Goal: Information Seeking & Learning: Learn about a topic

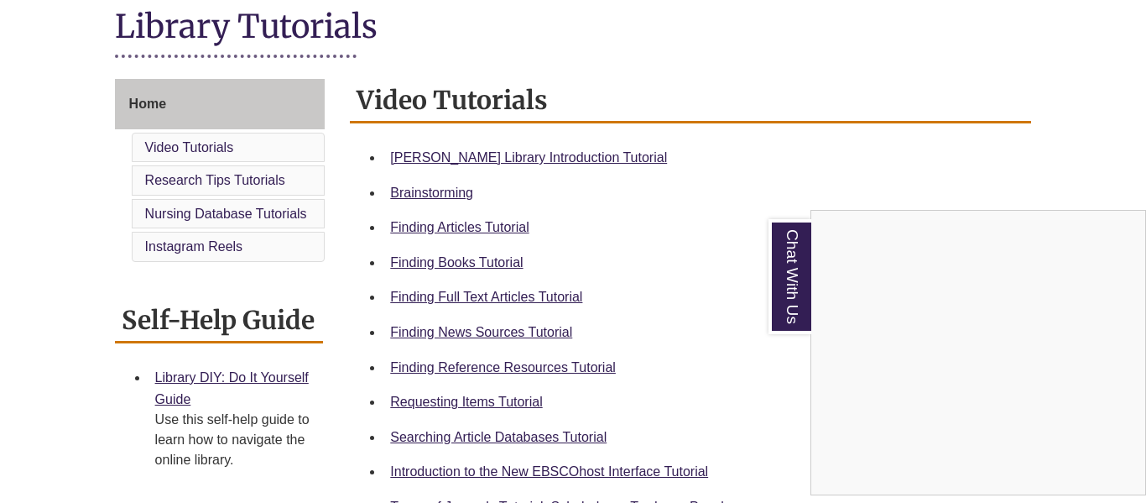
scroll to position [394, 0]
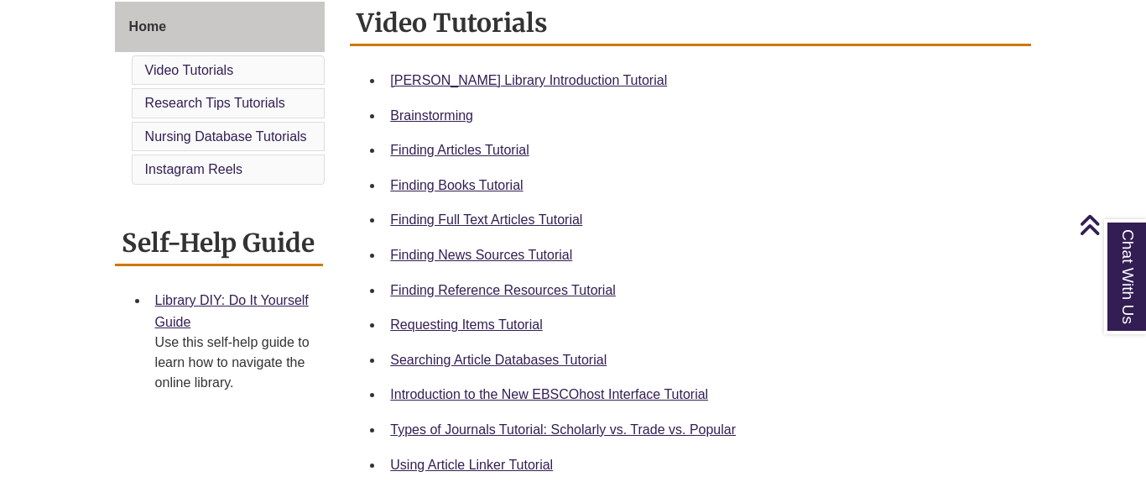
scroll to position [477, 0]
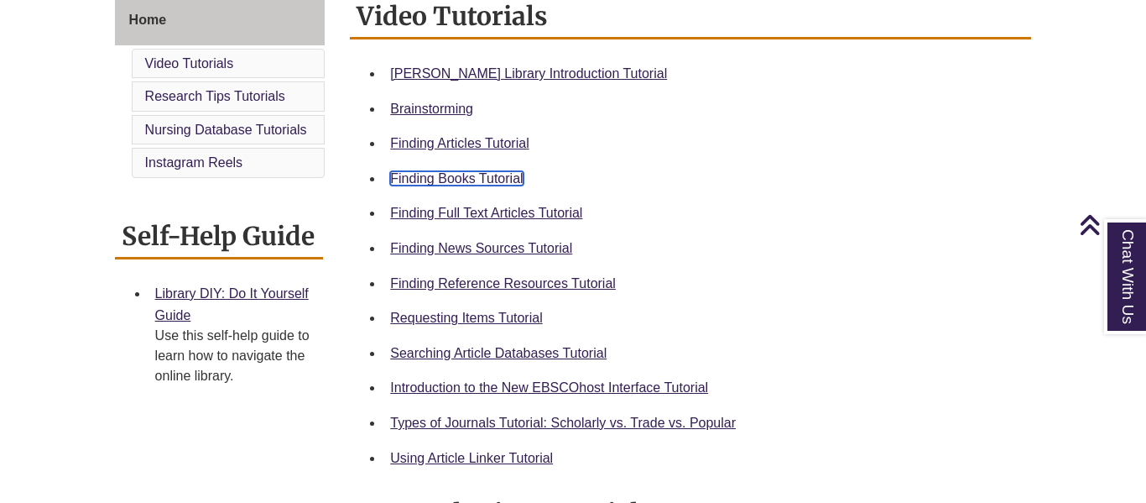
click at [445, 175] on link "Finding Books Tutorial" at bounding box center [456, 178] width 133 height 14
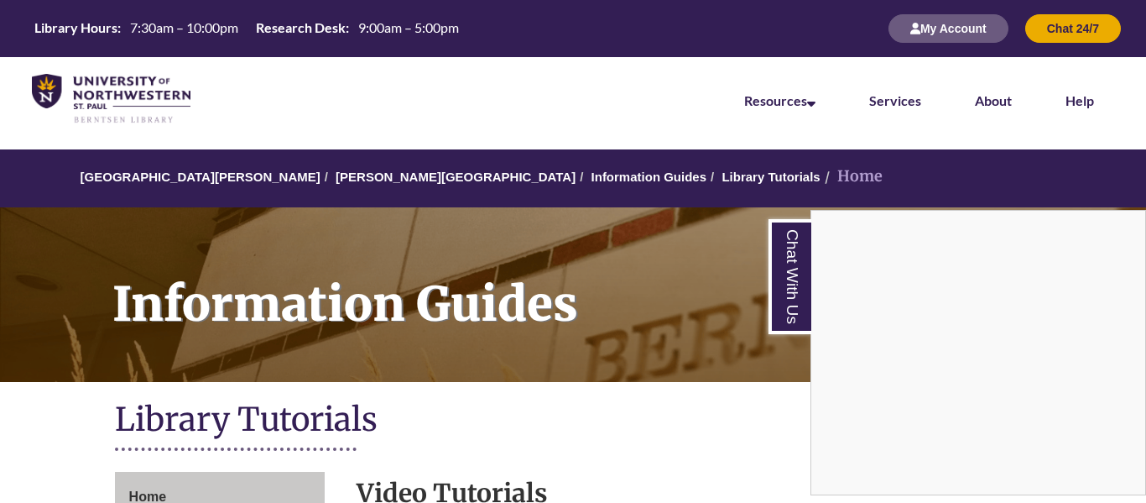
scroll to position [6, 0]
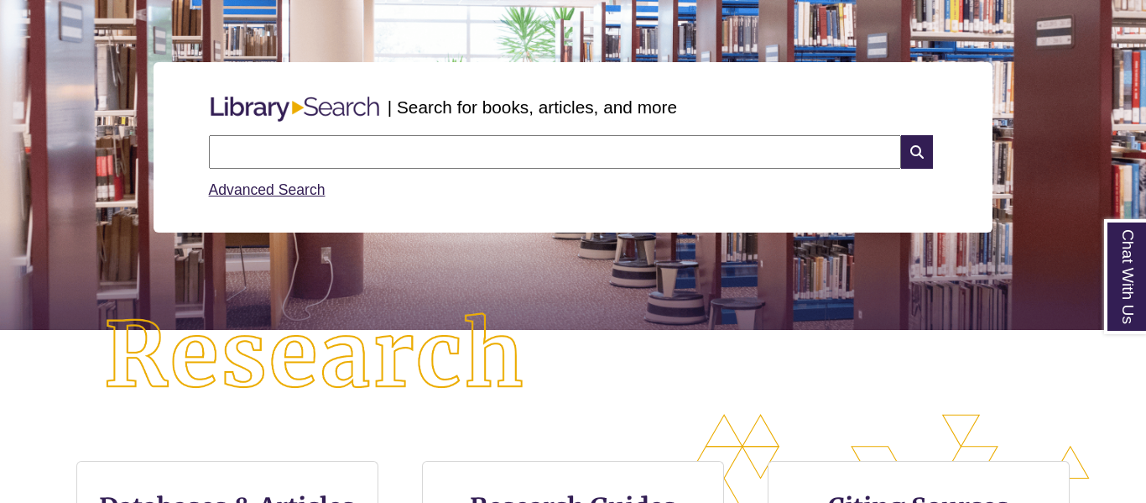
click at [300, 144] on input "text" at bounding box center [555, 152] width 692 height 34
type input "********"
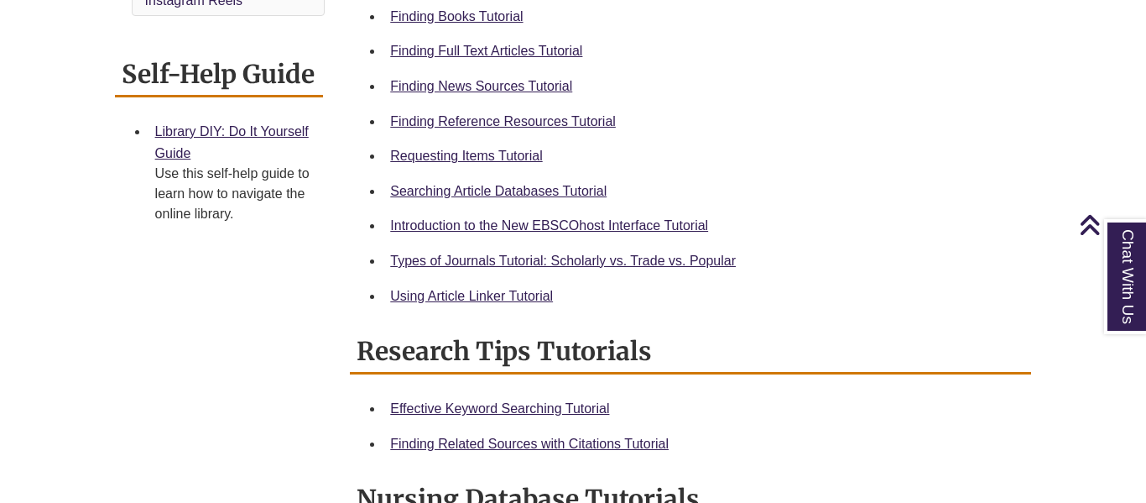
scroll to position [639, 0]
click at [480, 161] on link "Requesting Items Tutorial" at bounding box center [466, 155] width 152 height 14
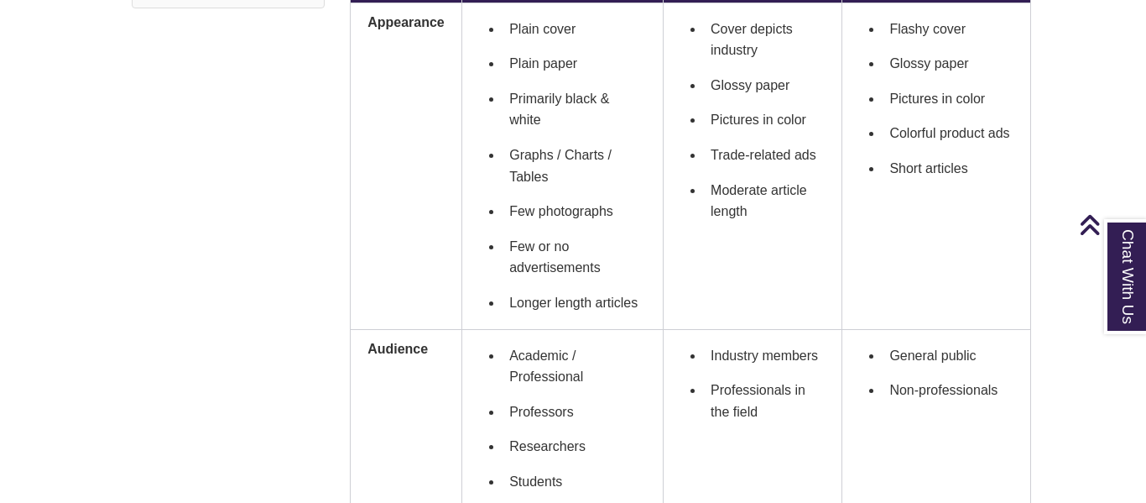
scroll to position [693, 0]
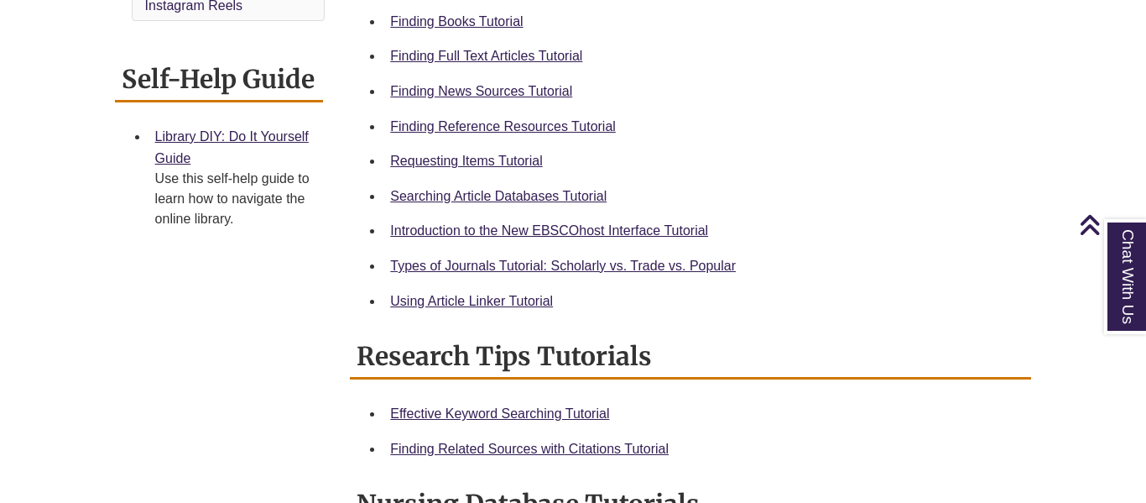
scroll to position [635, 0]
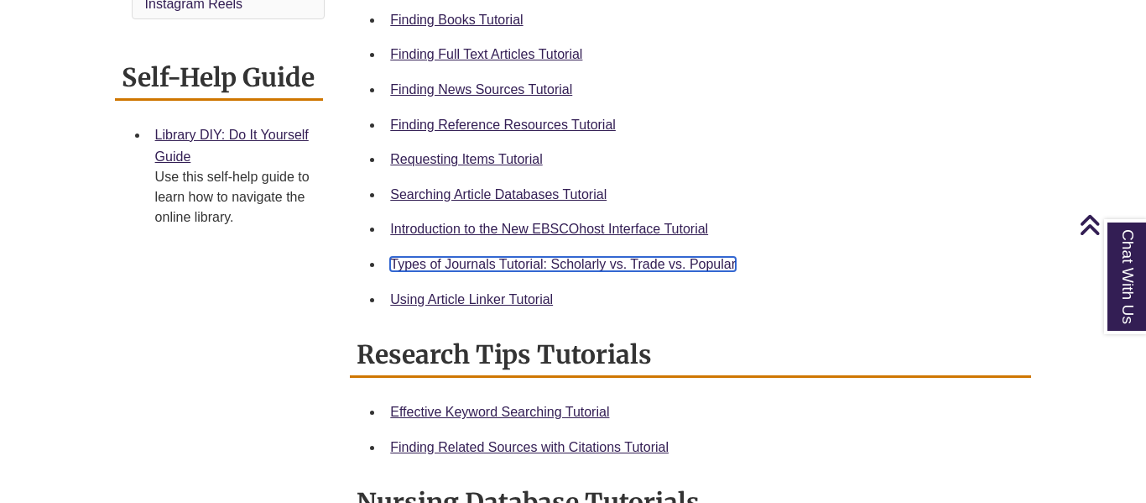
click at [472, 266] on link "Types of Journals Tutorial: Scholarly vs. Trade vs. Popular" at bounding box center [563, 264] width 346 height 14
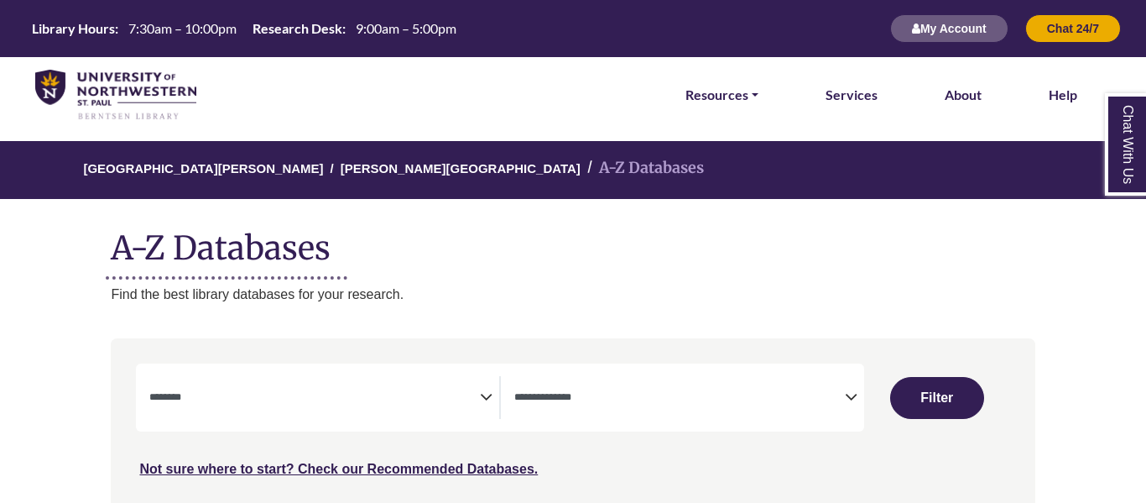
select select "Database Subject Filter"
select select "Database Types Filter"
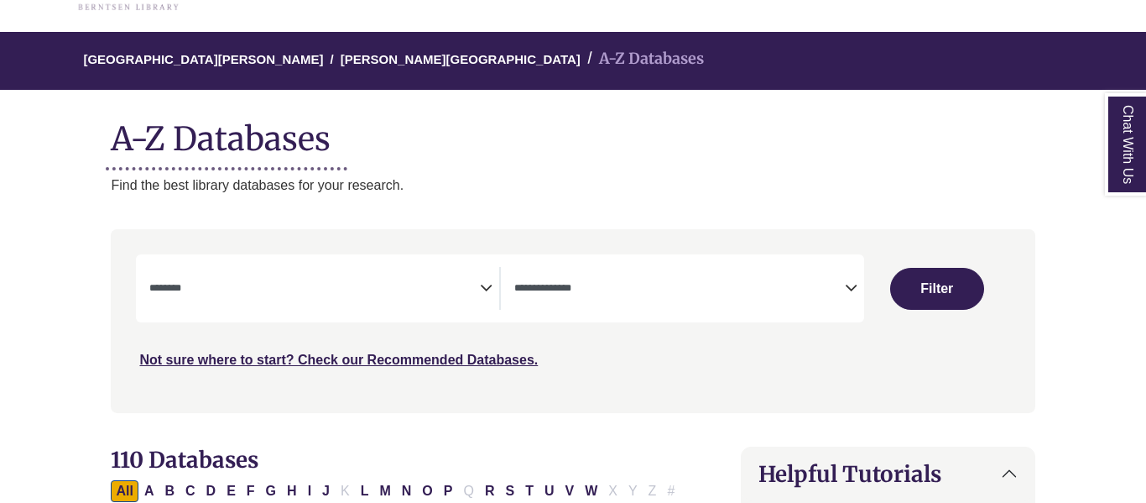
scroll to position [125, 0]
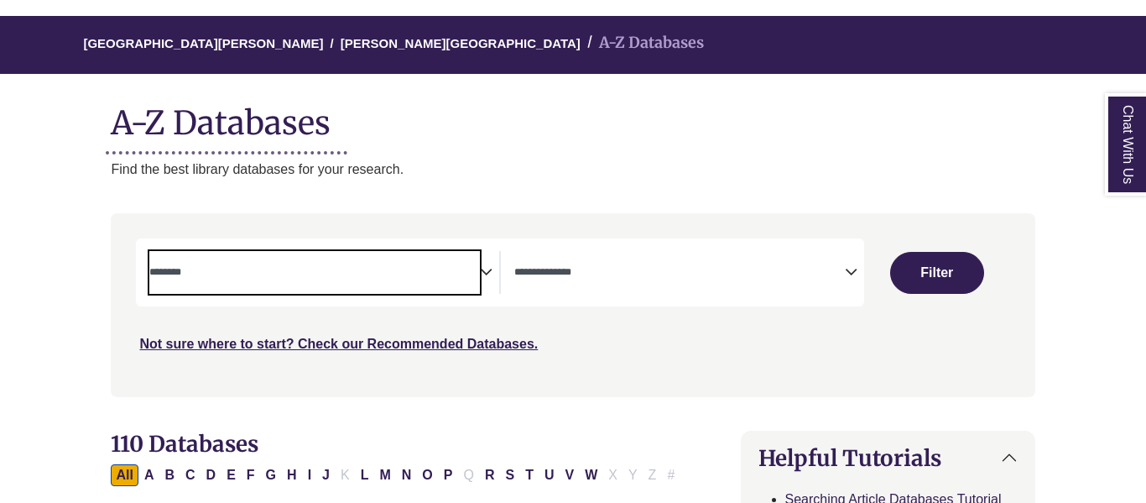
click at [479, 263] on span "Search filters" at bounding box center [314, 270] width 331 height 14
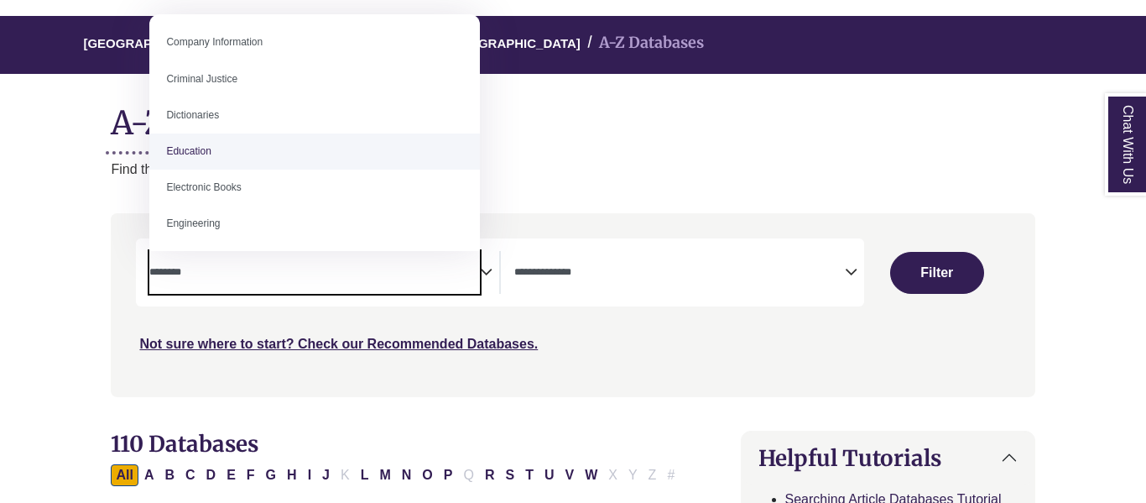
scroll to position [367, 0]
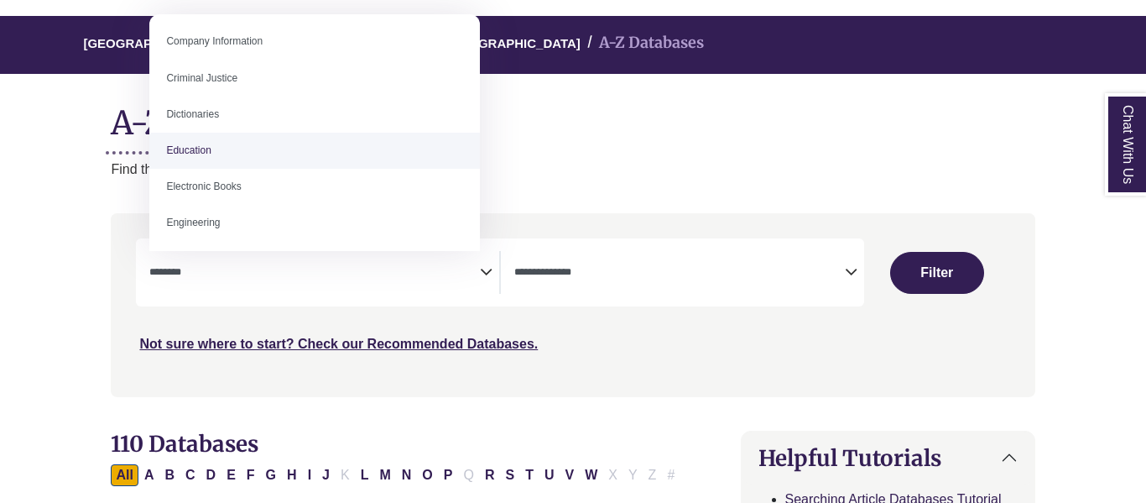
select select "*****"
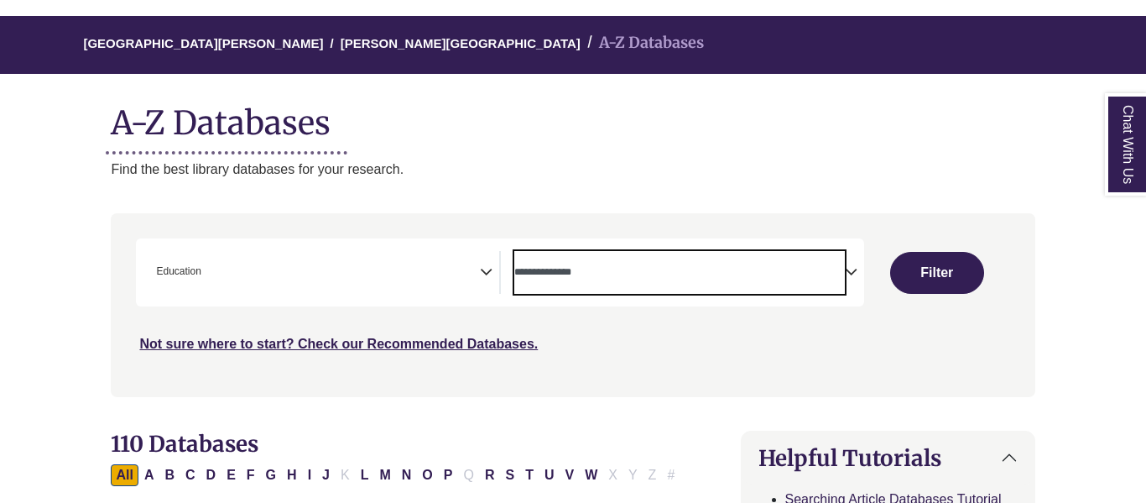
click at [670, 258] on span "Search filters" at bounding box center [679, 272] width 331 height 43
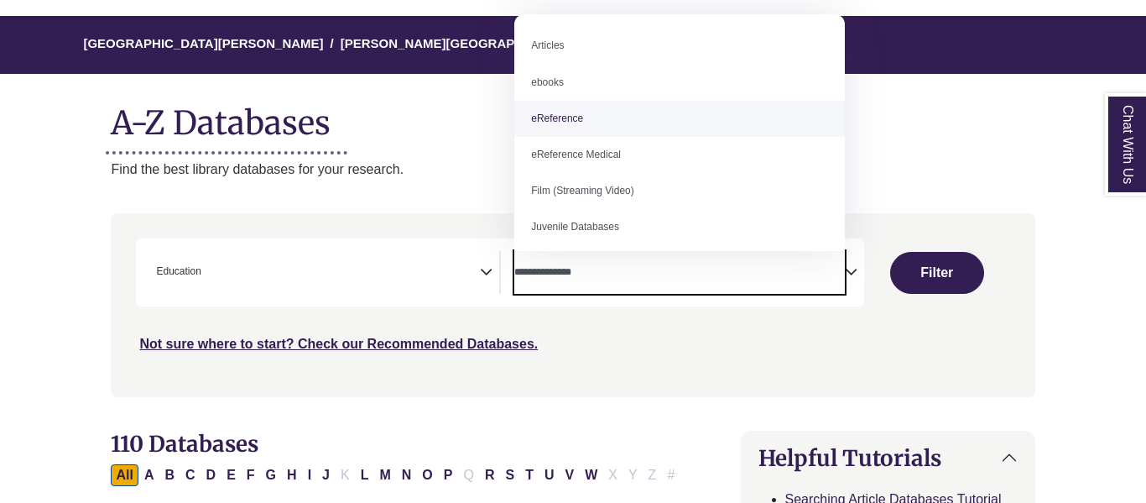
select select "*****"
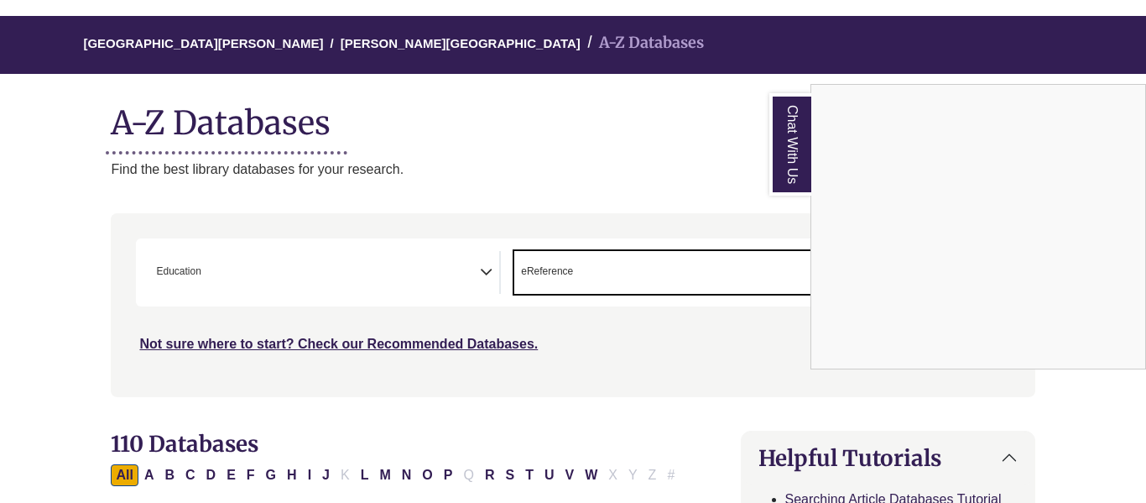
scroll to position [34, 0]
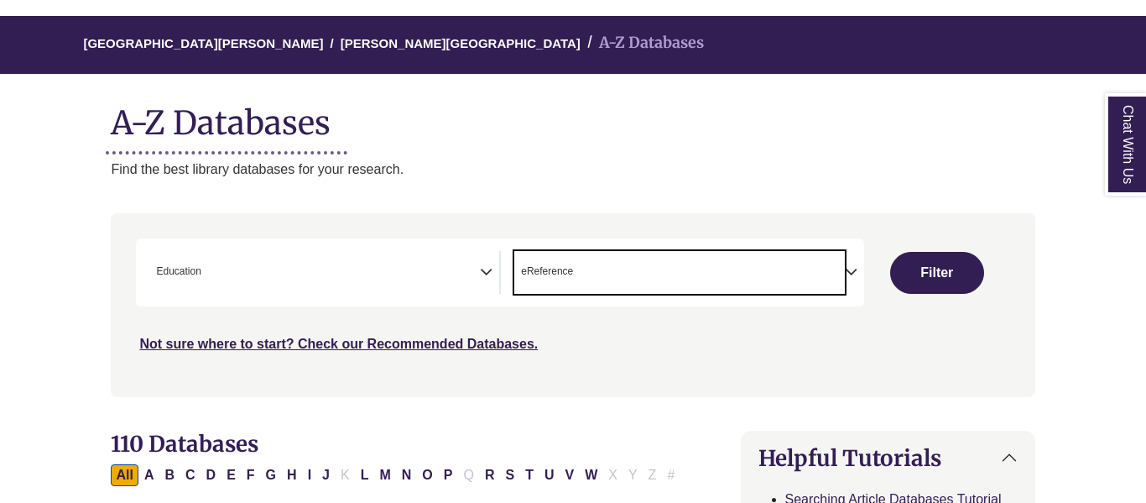
click at [831, 276] on span "× eReference" at bounding box center [679, 272] width 331 height 43
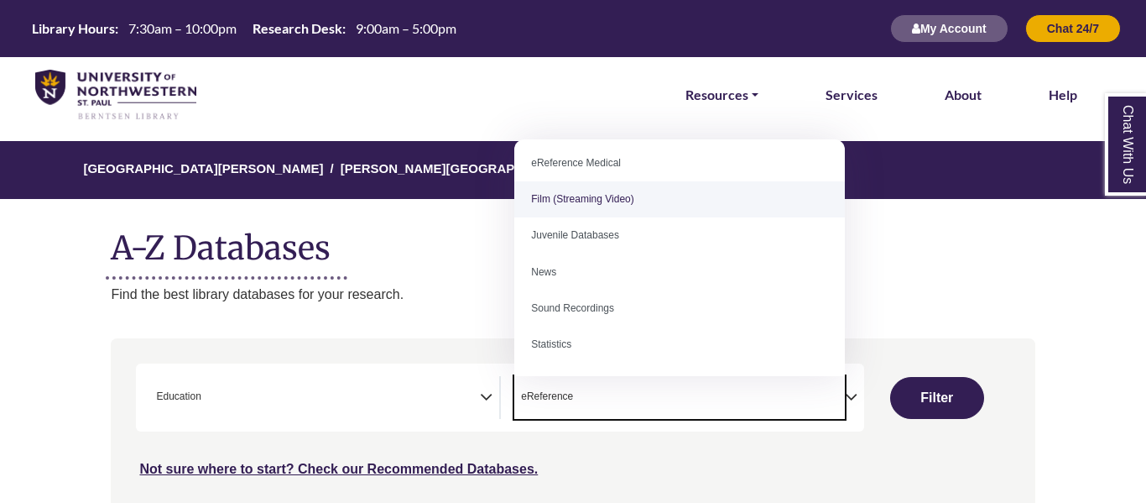
scroll to position [0, 0]
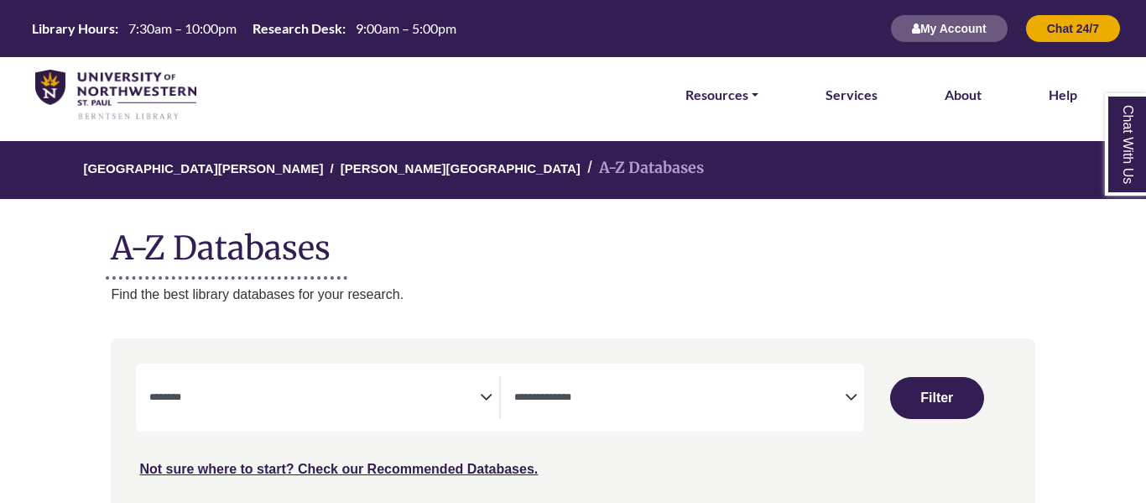
select select "Database Subject Filter"
select select "Database Types Filter"
click at [463, 385] on span "Search filters" at bounding box center [314, 397] width 331 height 43
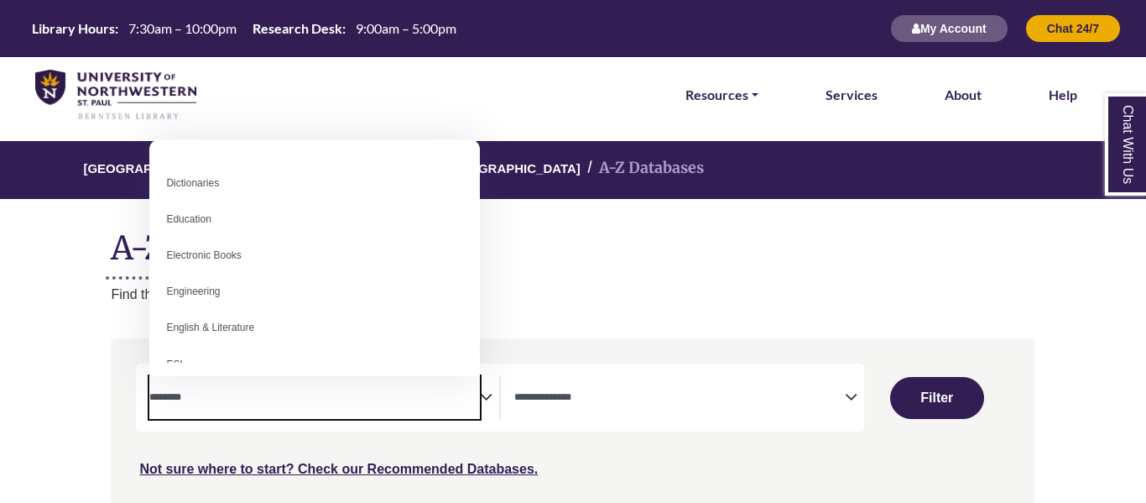
scroll to position [406, 0]
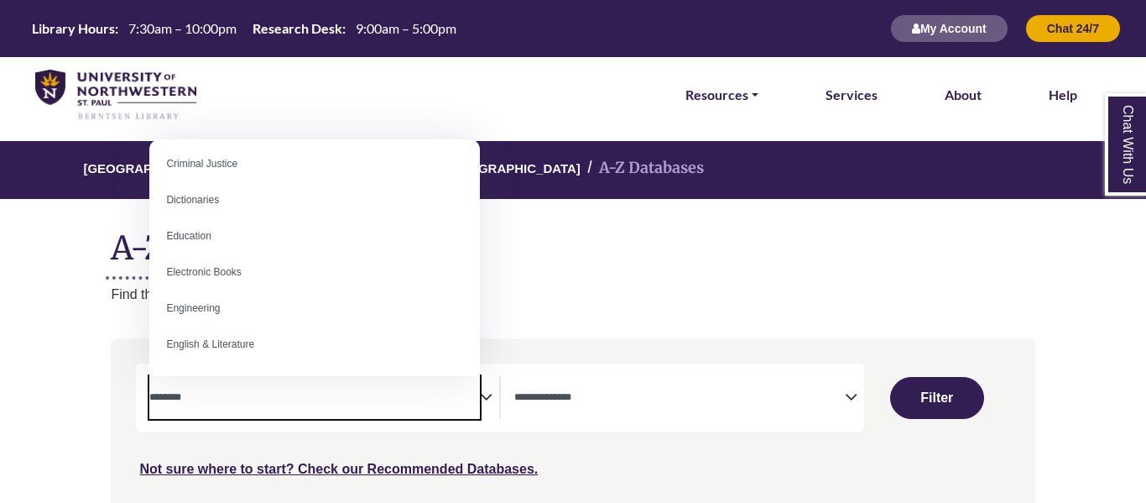
select select "*****"
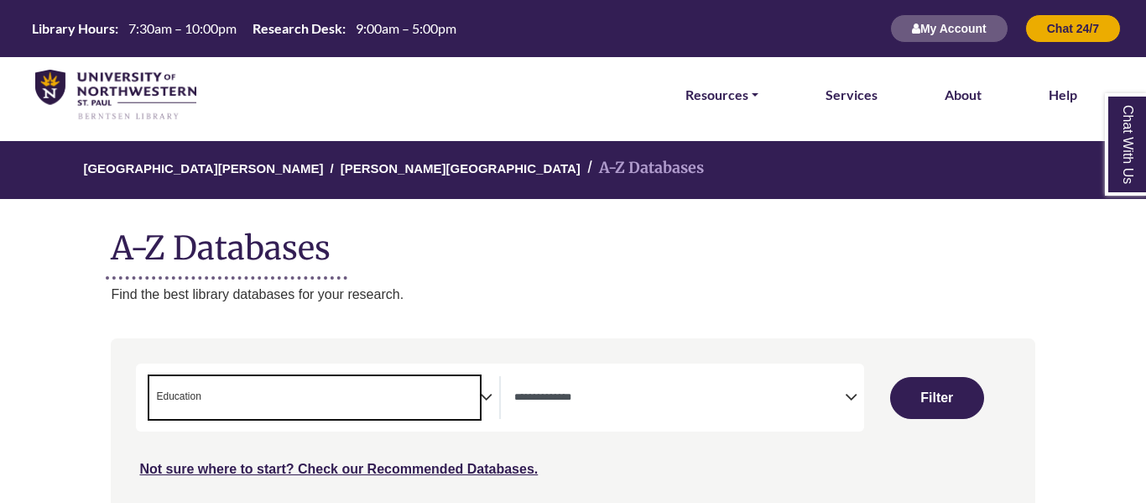
scroll to position [218, 0]
click at [912, 398] on button "Filter" at bounding box center [937, 398] width 94 height 42
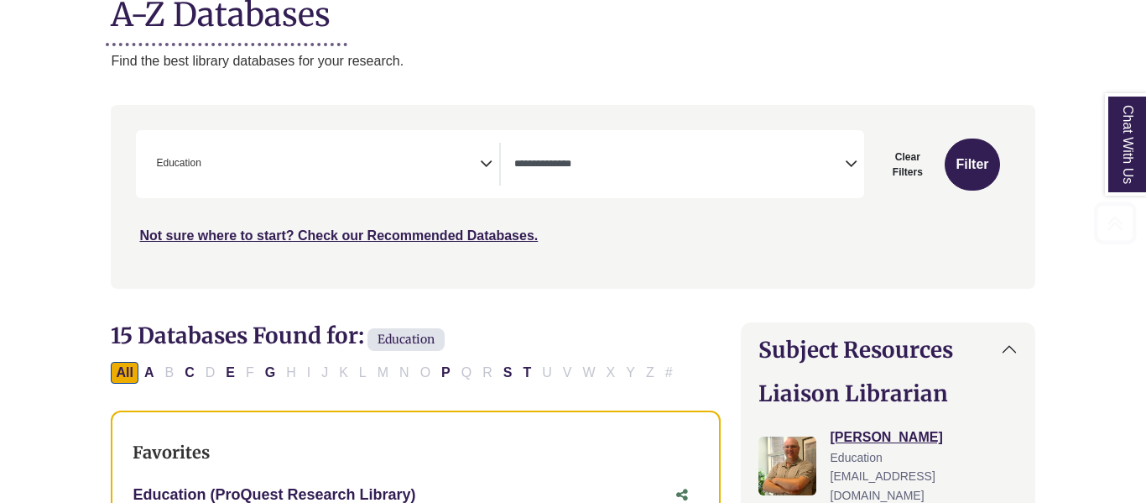
scroll to position [241, 0]
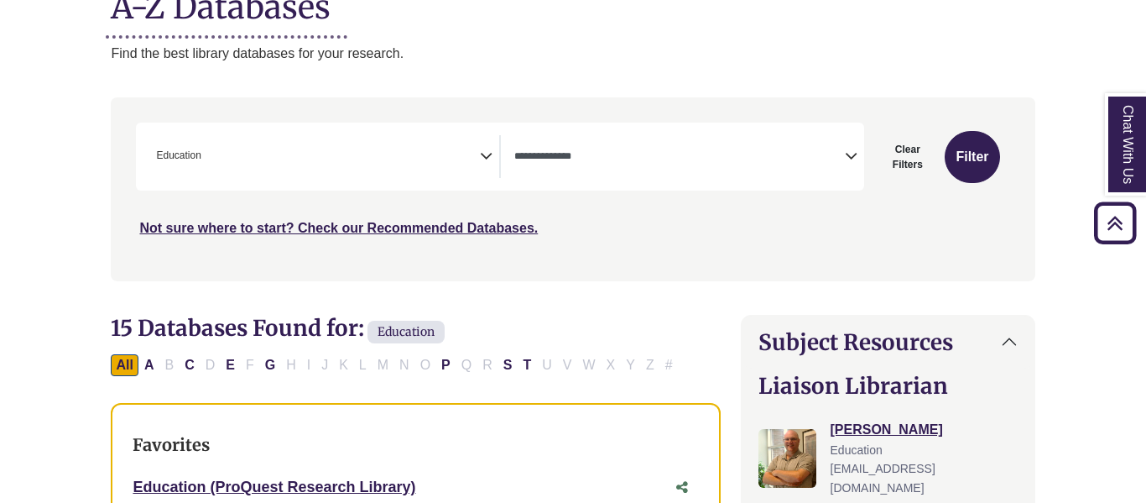
click at [611, 152] on textarea "Search" at bounding box center [679, 157] width 331 height 13
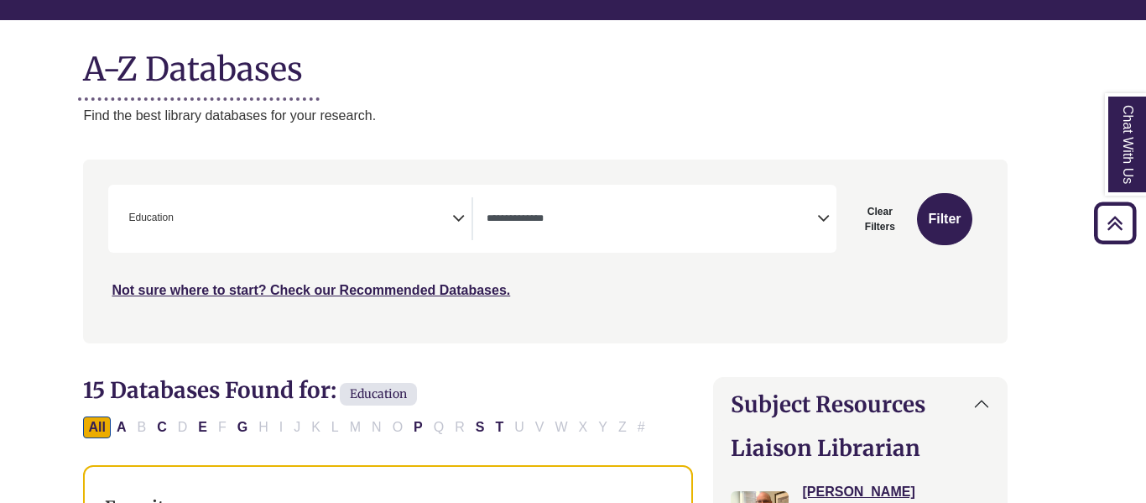
scroll to position [176, 28]
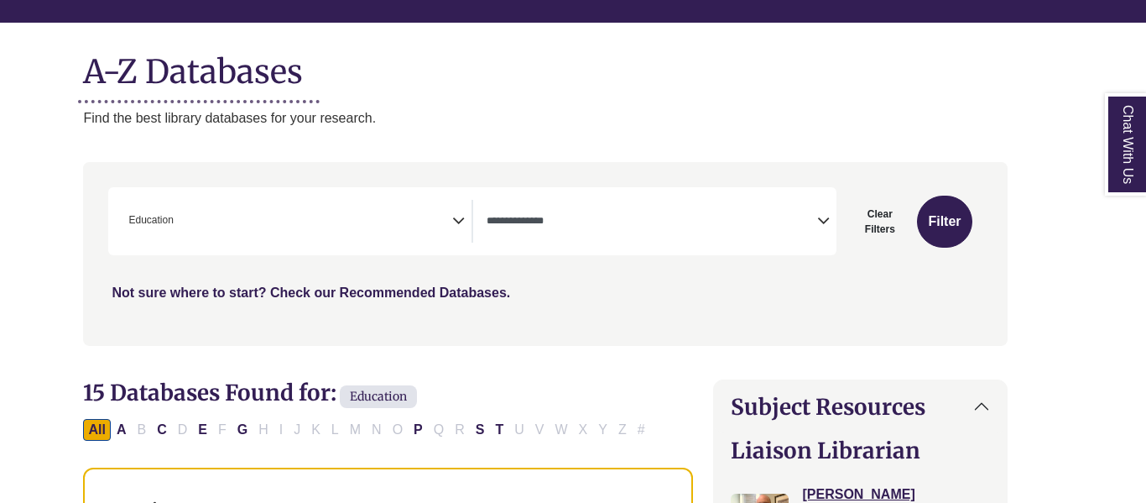
click at [454, 289] on link "Not sure where to start? Check our Recommended Databases." at bounding box center [311, 292] width 399 height 14
click at [455, 222] on icon "Search filters" at bounding box center [458, 218] width 13 height 25
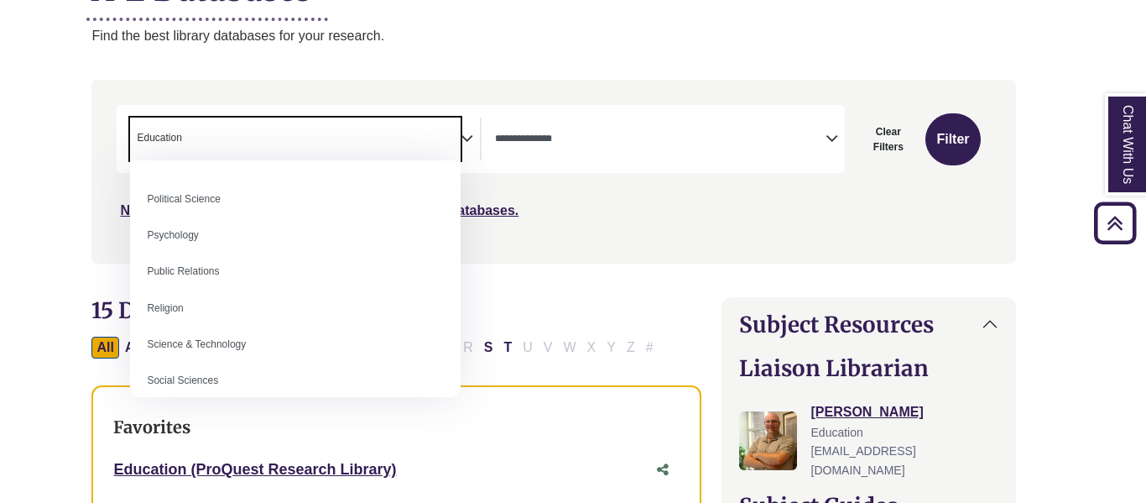
scroll to position [1300, 0]
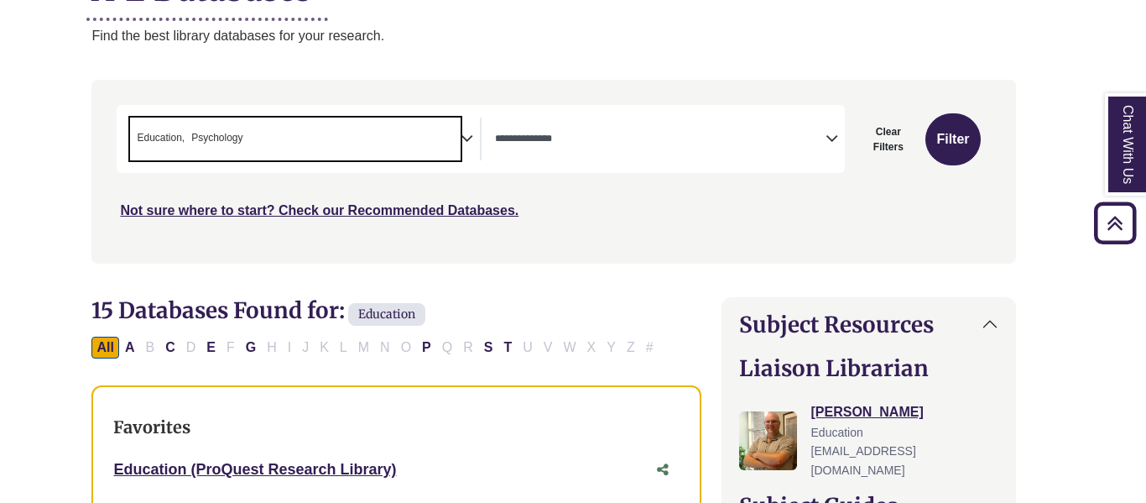
click at [472, 135] on icon "Search filters" at bounding box center [467, 135] width 13 height 25
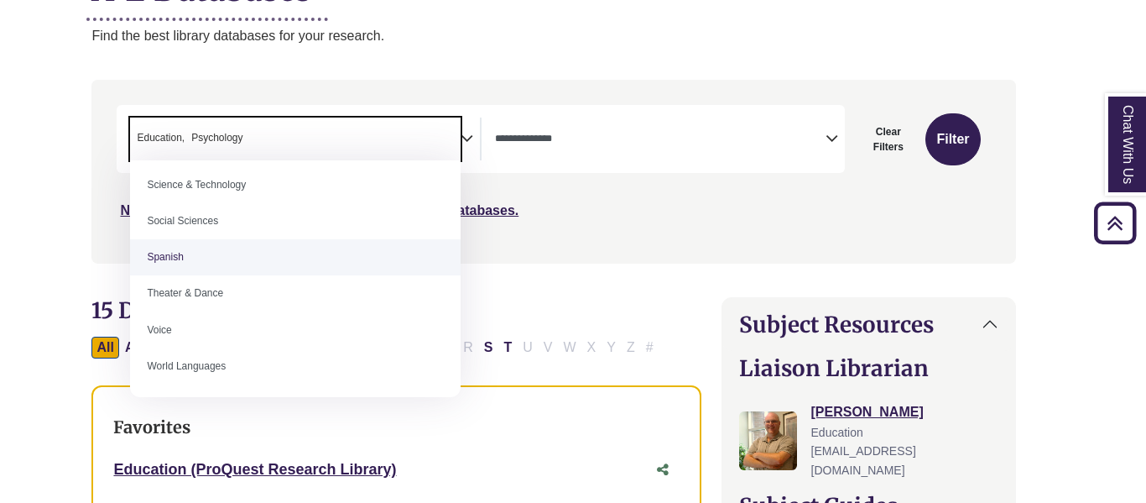
scroll to position [1493, 0]
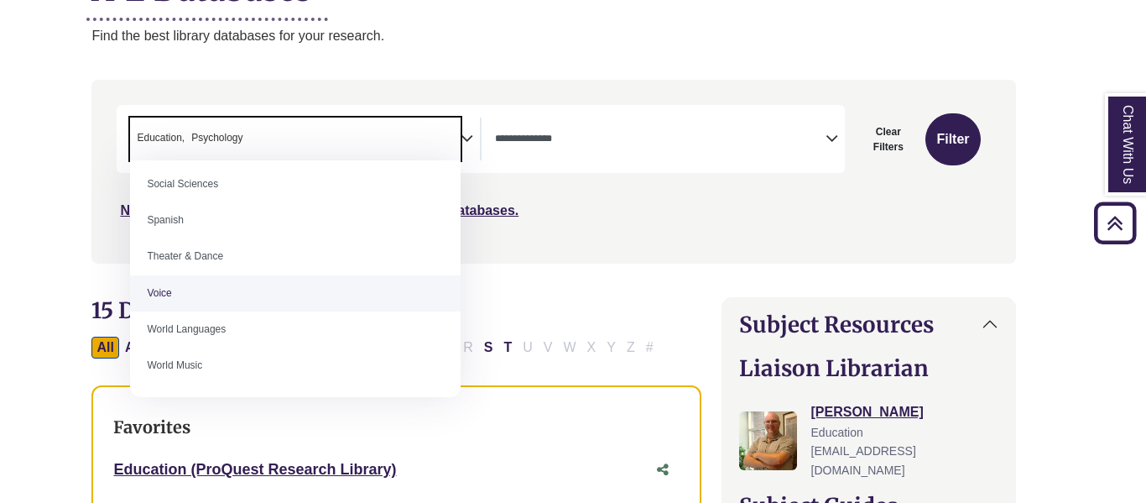
click at [675, 206] on div "Not sure where to start? Check our Recommended Databases." at bounding box center [444, 203] width 655 height 35
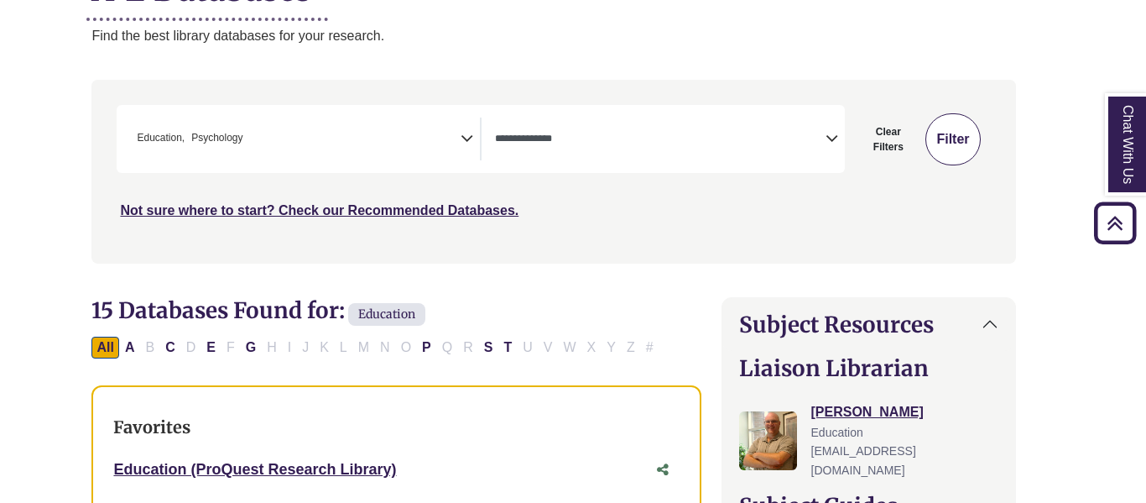
click at [962, 148] on button "Filter" at bounding box center [952, 139] width 55 height 52
select select "Database Types Filter"
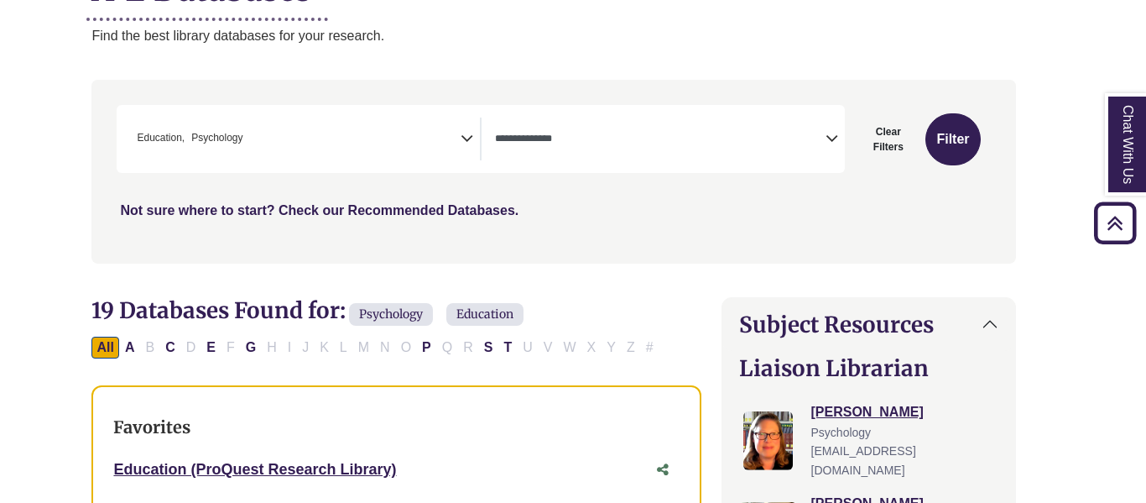
click at [441, 210] on link "Not sure where to start? Check our Recommended Databases." at bounding box center [319, 210] width 399 height 14
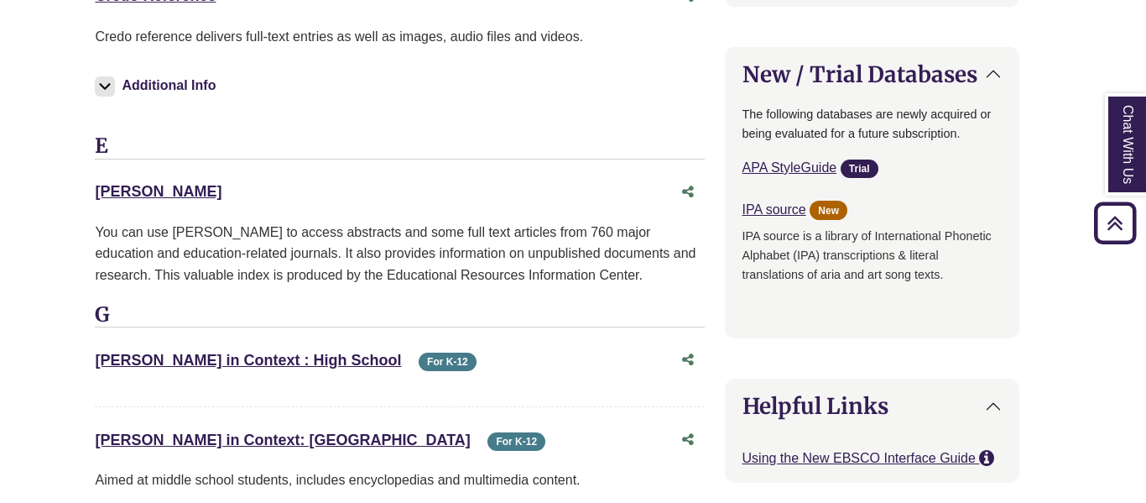
scroll to position [1790, 16]
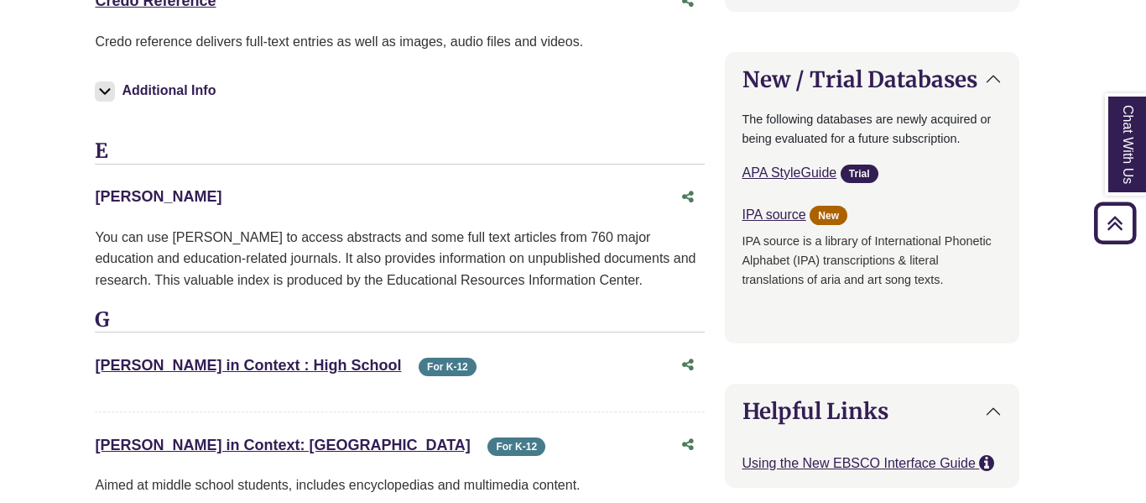
click at [107, 202] on link "ERIC This link opens in a new window" at bounding box center [158, 196] width 127 height 17
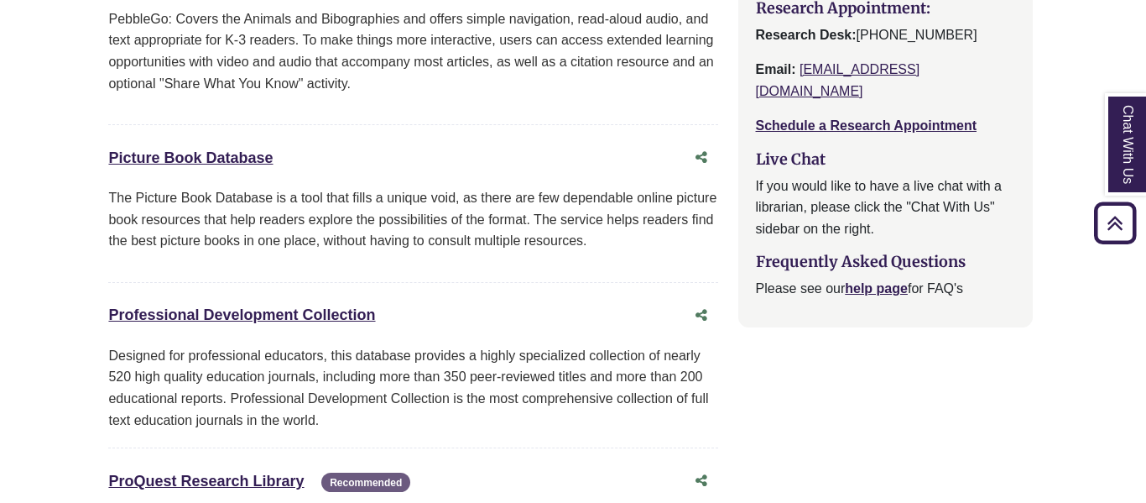
scroll to position [2395, 3]
click at [253, 311] on link "Professional Development Collection This link opens in a new window" at bounding box center [241, 313] width 267 height 17
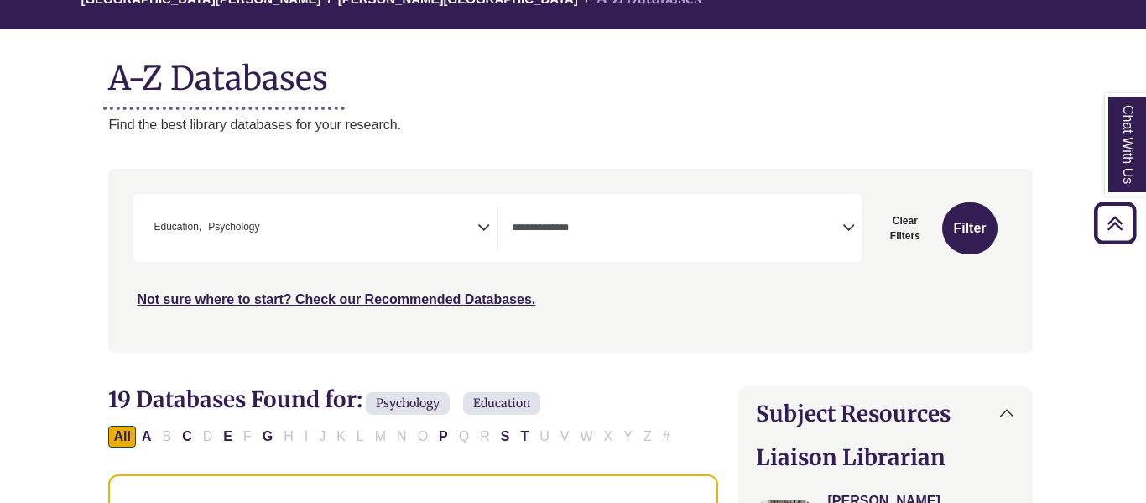
scroll to position [0, 3]
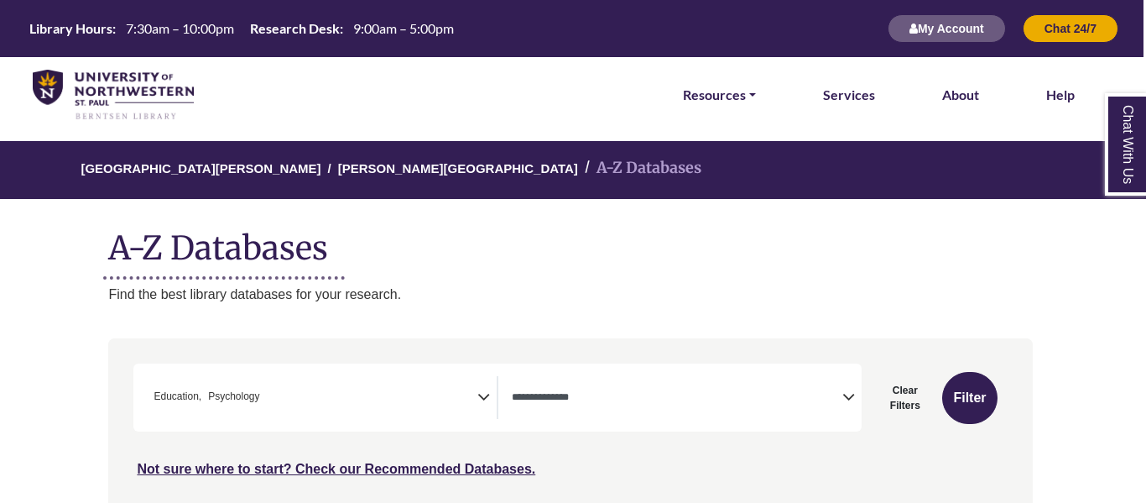
click at [578, 159] on li "A-Z Databases" at bounding box center [639, 168] width 123 height 24
click at [578, 166] on li "A-Z Databases" at bounding box center [639, 168] width 123 height 24
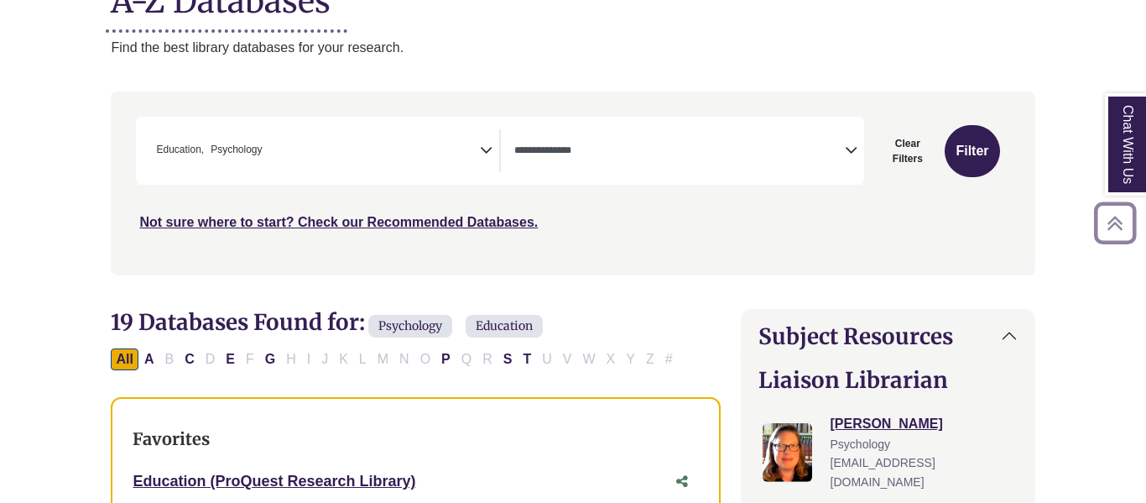
scroll to position [249, 0]
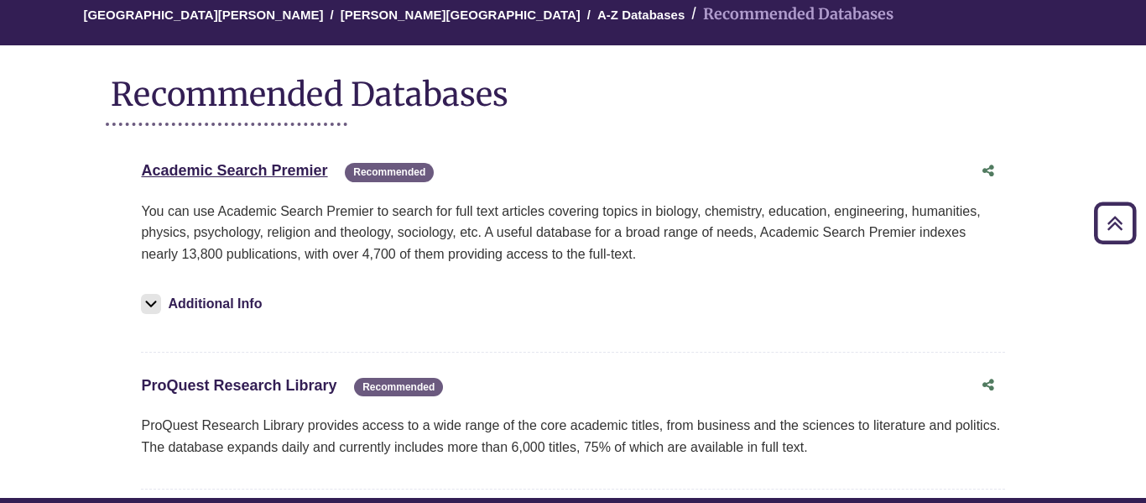
scroll to position [152, 0]
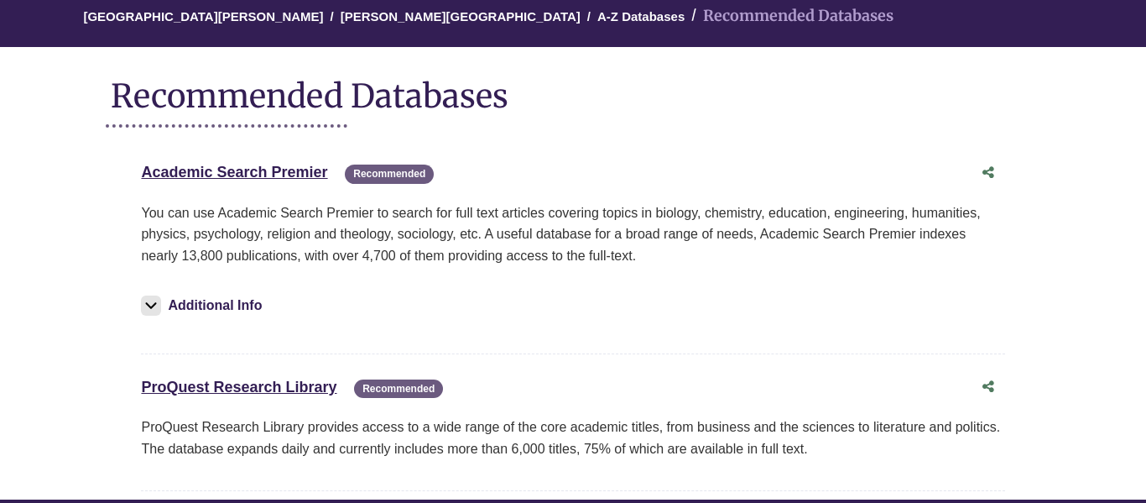
click at [258, 213] on p "You can use Academic Search Premier to search for full text articles covering t…" at bounding box center [572, 234] width 863 height 65
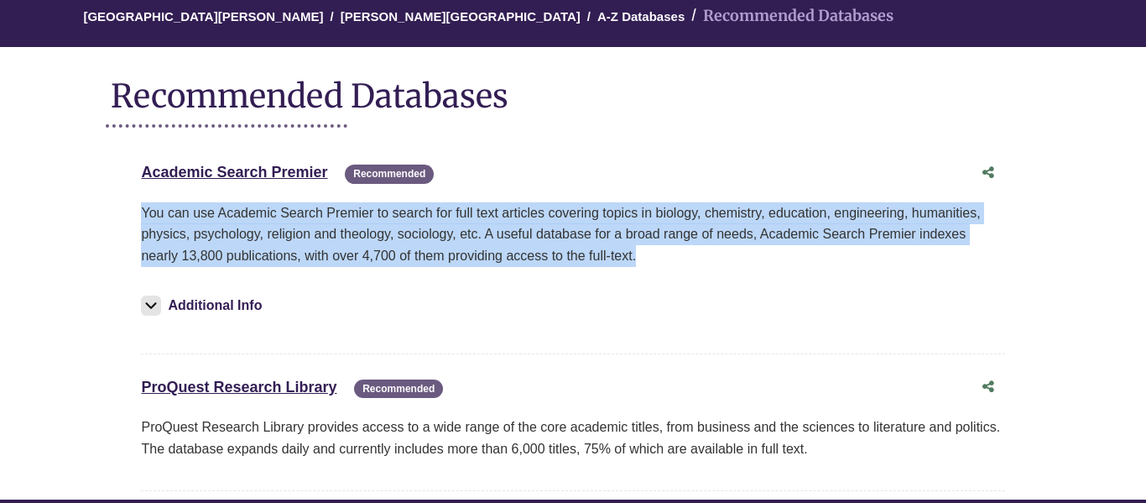
click at [258, 213] on p "You can use Academic Search Premier to search for full text articles covering t…" at bounding box center [572, 234] width 863 height 65
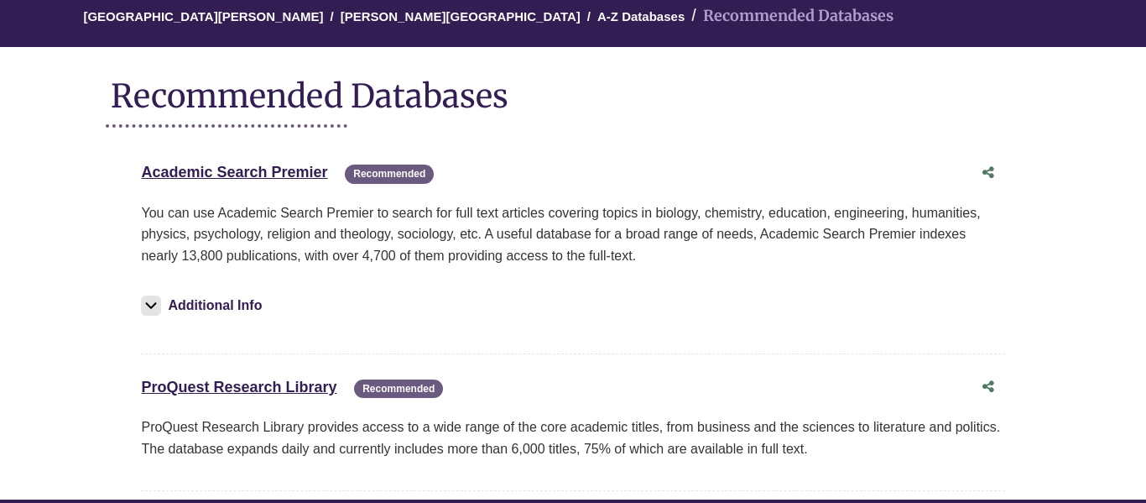
click at [258, 213] on p "You can use Academic Search Premier to search for full text articles covering t…" at bounding box center [572, 234] width 863 height 65
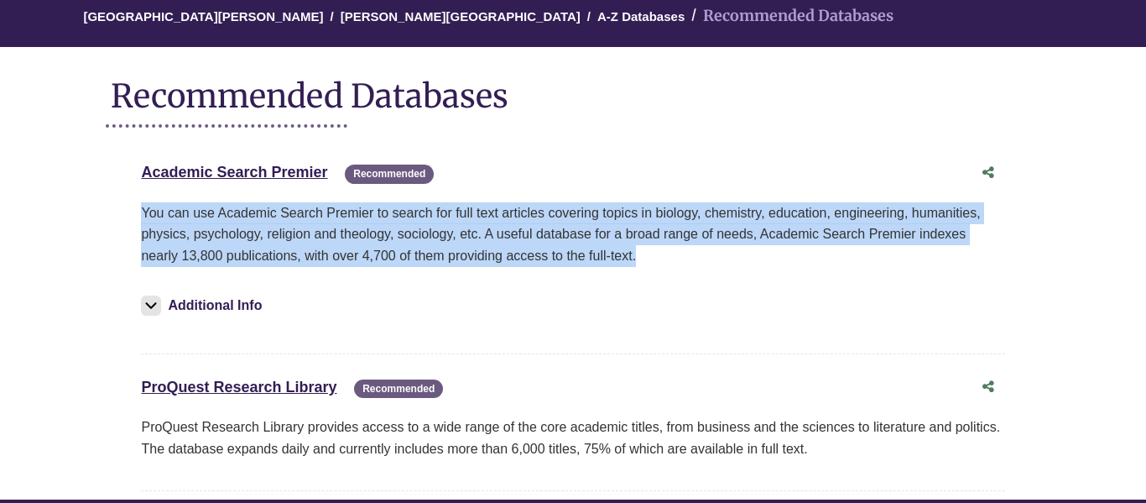
click at [258, 213] on p "You can use Academic Search Premier to search for full text articles covering t…" at bounding box center [572, 234] width 863 height 65
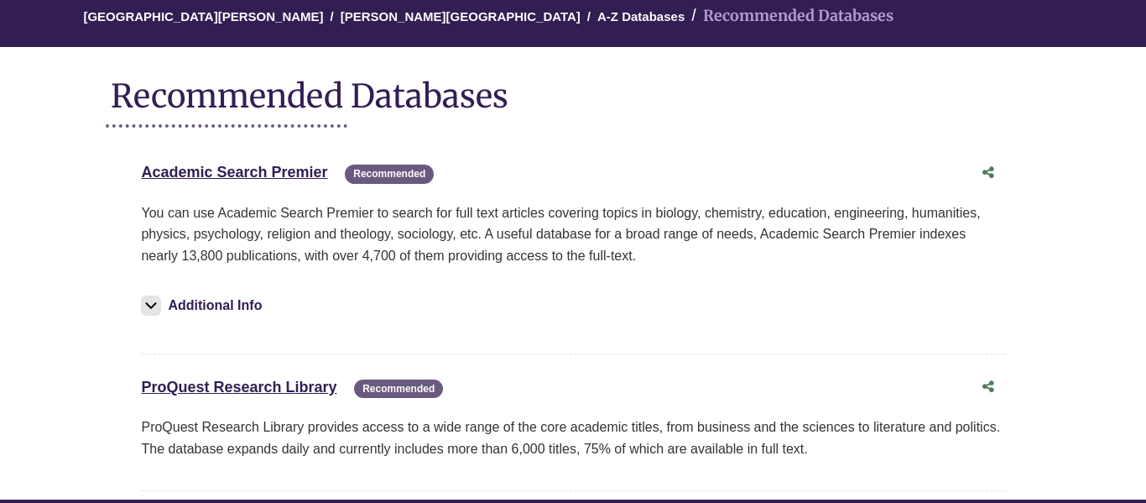
click at [258, 213] on p "You can use Academic Search Premier to search for full text articles covering t…" at bounding box center [572, 234] width 863 height 65
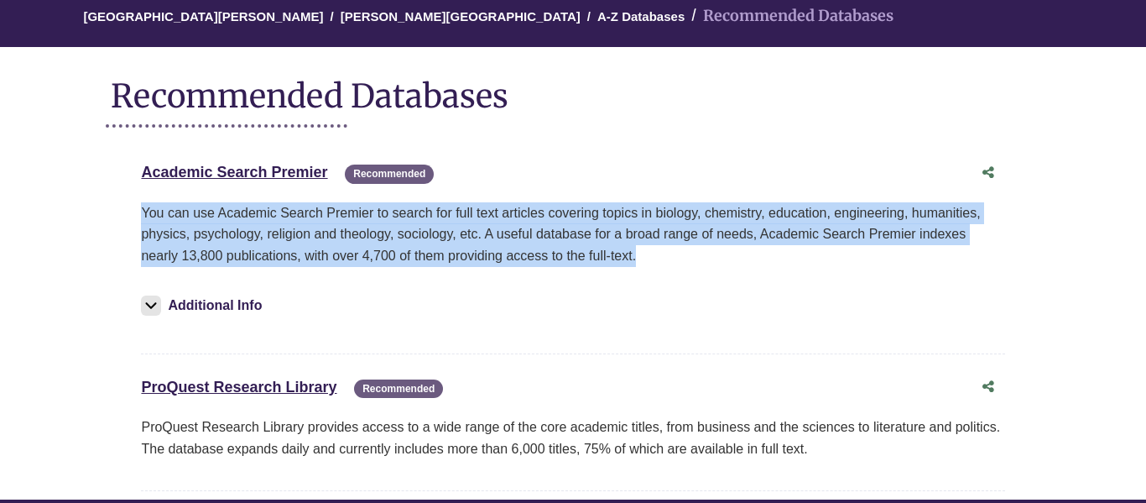
click at [258, 213] on p "You can use Academic Search Premier to search for full text articles covering t…" at bounding box center [572, 234] width 863 height 65
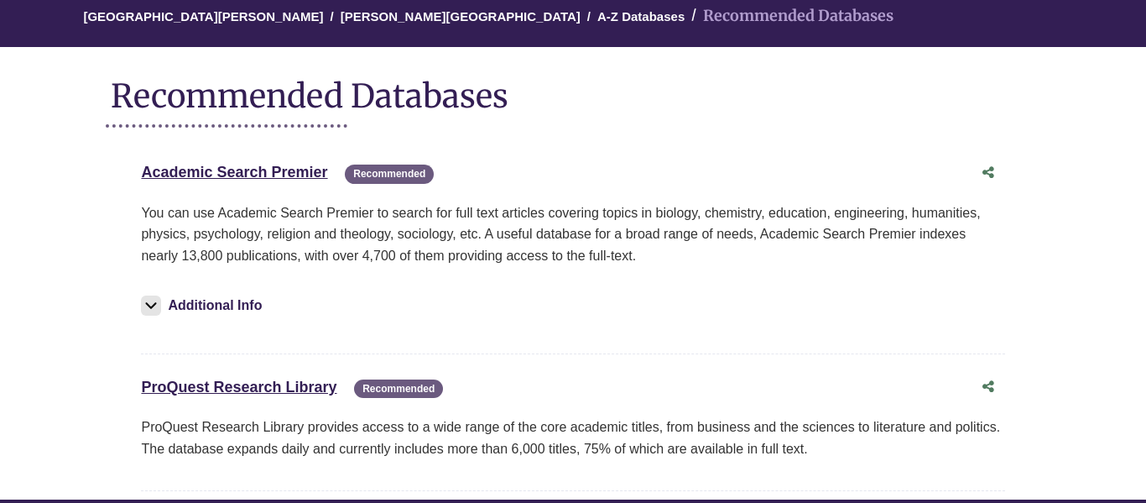
click at [258, 213] on p "You can use Academic Search Premier to search for full text articles covering t…" at bounding box center [572, 234] width 863 height 65
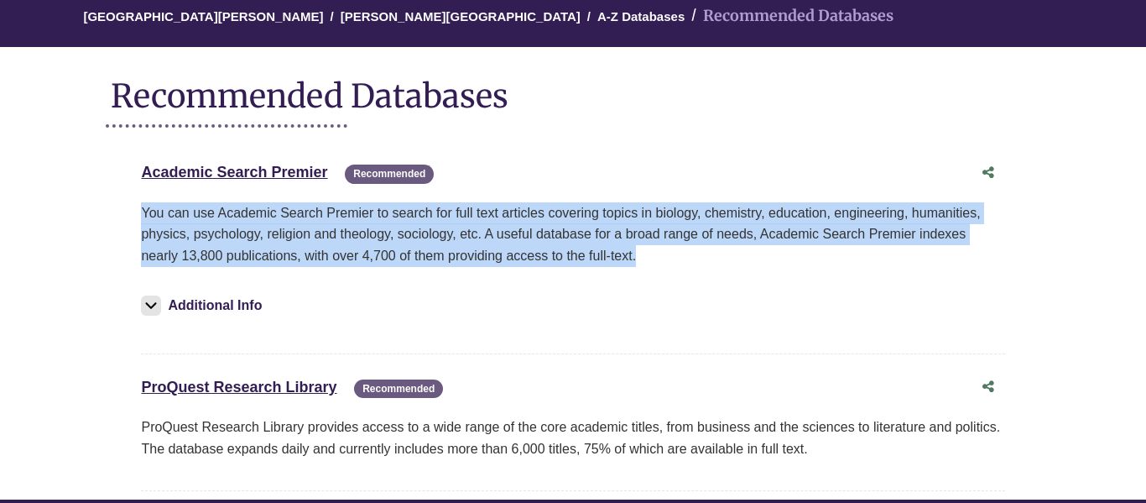
click at [258, 213] on p "You can use Academic Search Premier to search for full text articles covering t…" at bounding box center [572, 234] width 863 height 65
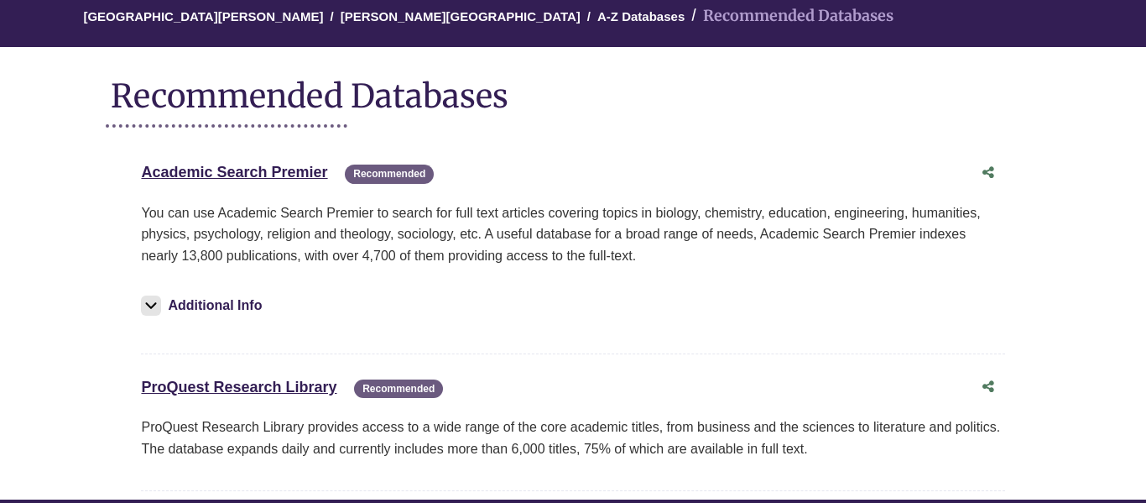
click at [258, 213] on p "You can use Academic Search Premier to search for full text articles covering t…" at bounding box center [572, 234] width 863 height 65
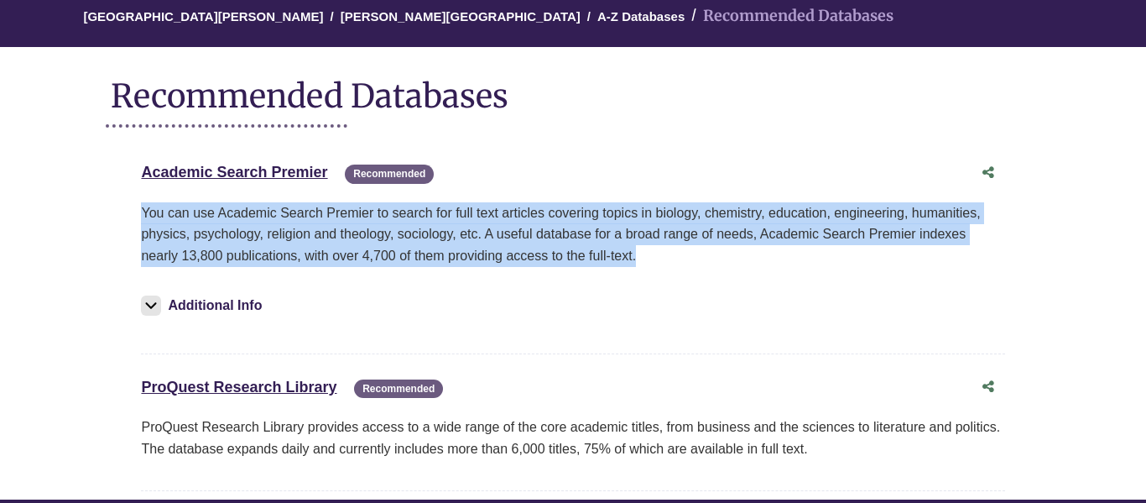
click at [258, 213] on p "You can use Academic Search Premier to search for full text articles covering t…" at bounding box center [572, 234] width 863 height 65
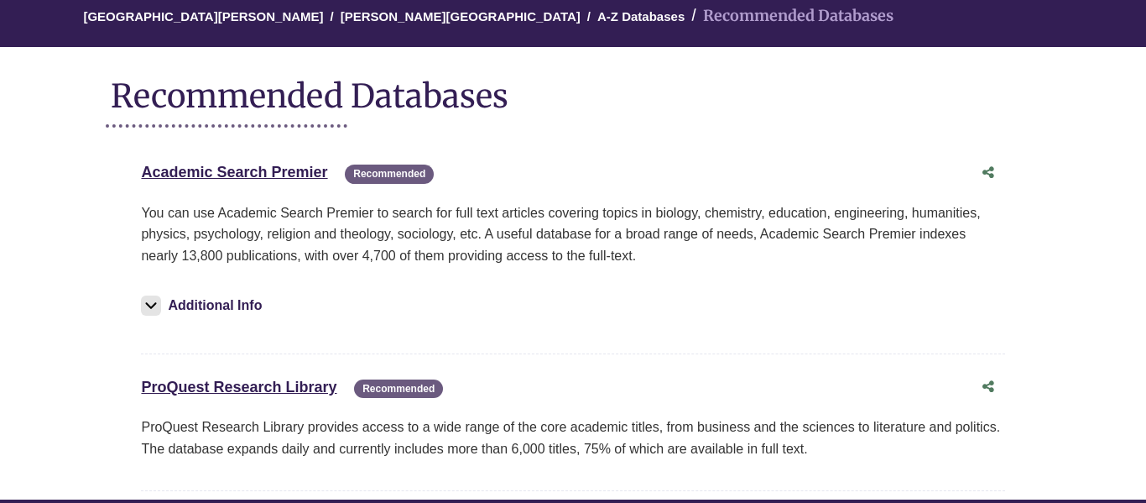
click at [258, 213] on p "You can use Academic Search Premier to search for full text articles covering t…" at bounding box center [572, 234] width 863 height 65
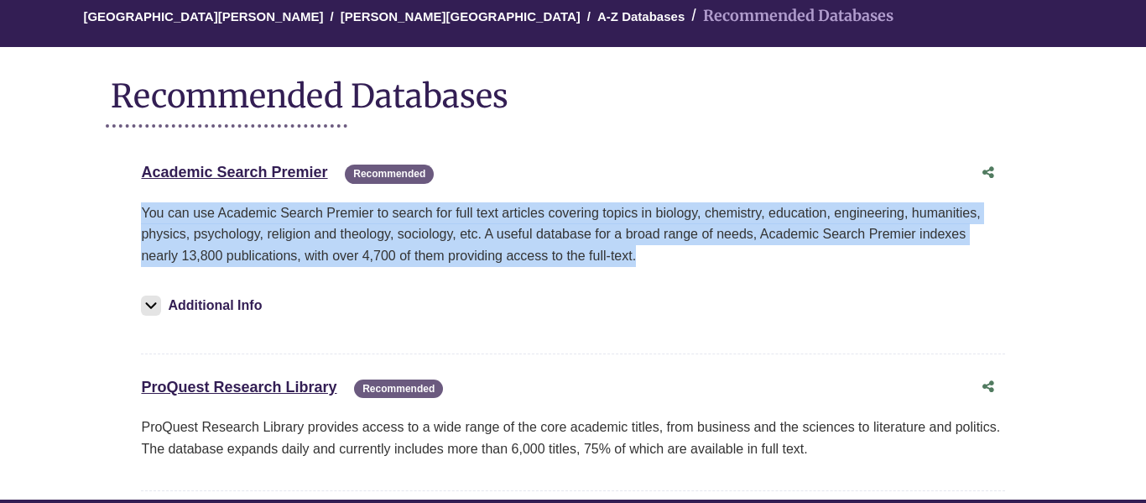
click at [258, 213] on p "You can use Academic Search Premier to search for full text articles covering t…" at bounding box center [572, 234] width 863 height 65
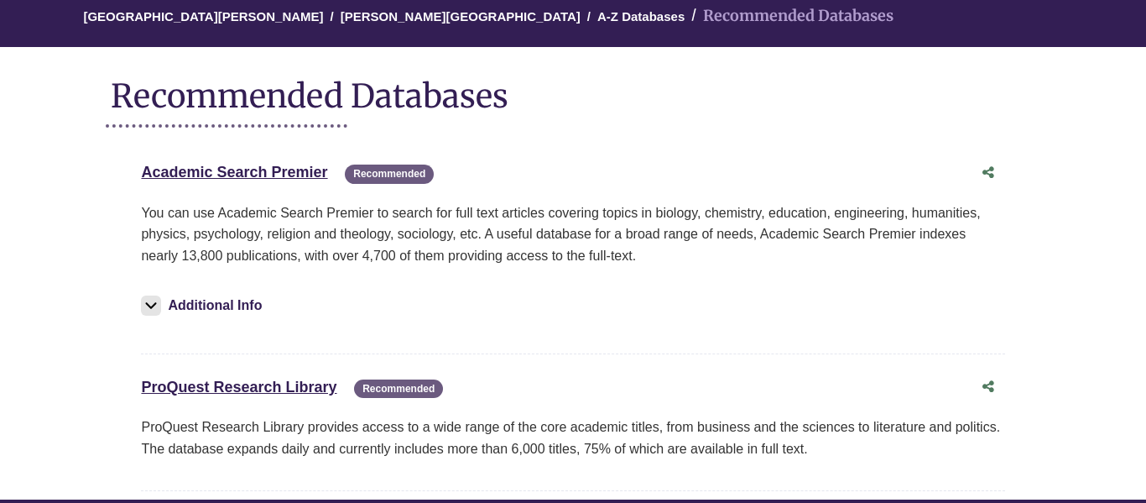
click at [258, 213] on p "You can use Academic Search Premier to search for full text articles covering t…" at bounding box center [572, 234] width 863 height 65
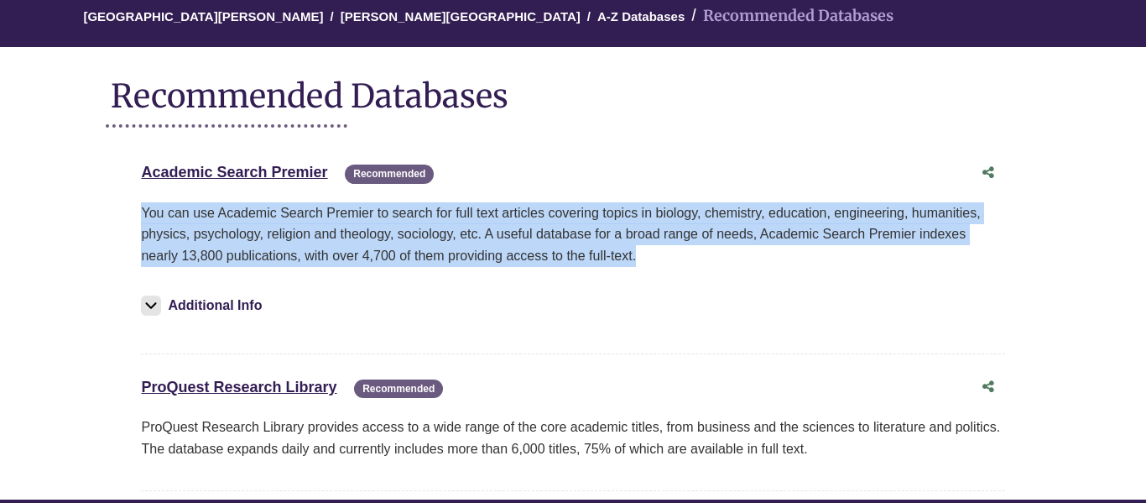
click at [258, 213] on p "You can use Academic Search Premier to search for full text articles covering t…" at bounding box center [572, 234] width 863 height 65
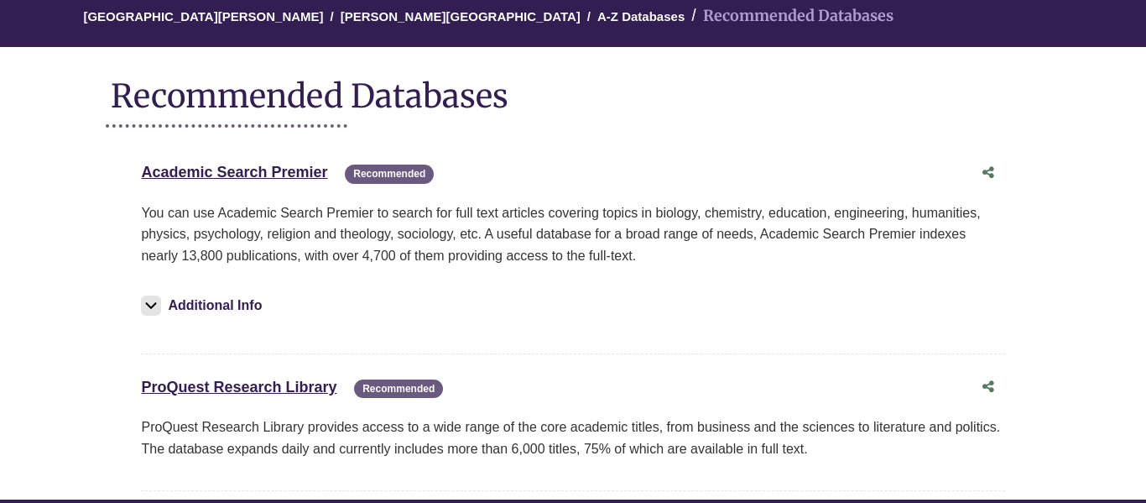
click at [258, 213] on p "You can use Academic Search Premier to search for full text articles covering t…" at bounding box center [572, 234] width 863 height 65
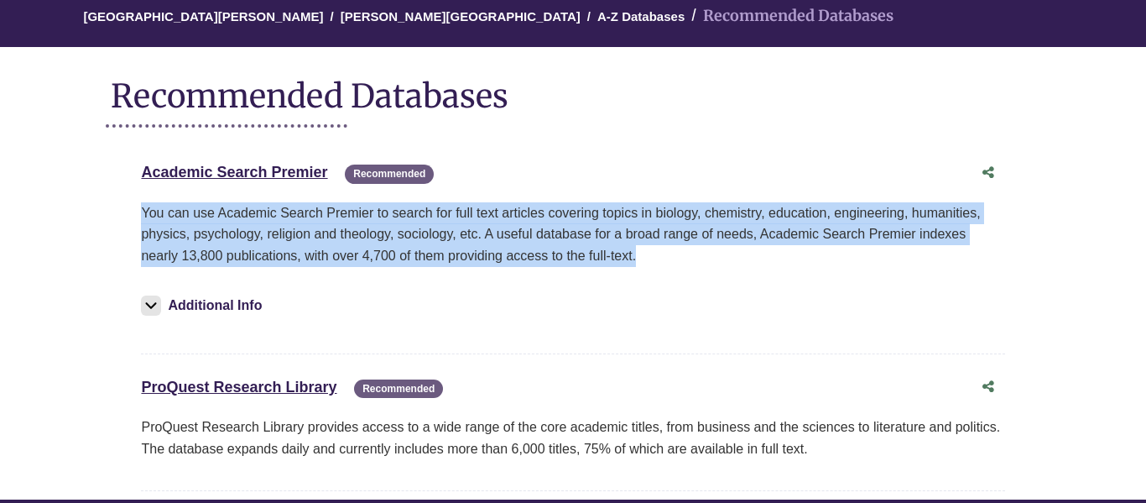
click at [258, 213] on p "You can use Academic Search Premier to search for full text articles covering t…" at bounding box center [572, 234] width 863 height 65
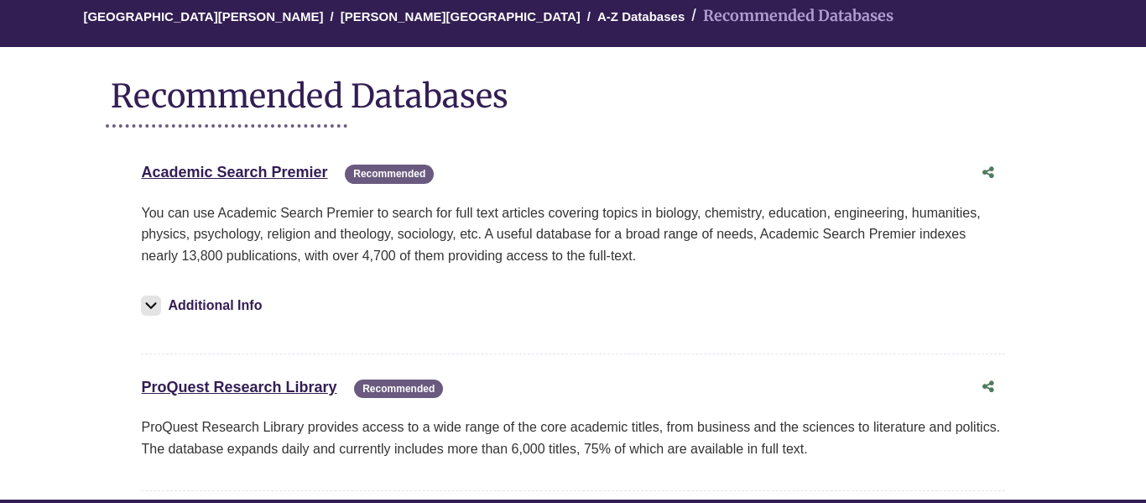
click at [258, 213] on p "You can use Academic Search Premier to search for full text articles covering t…" at bounding box center [572, 234] width 863 height 65
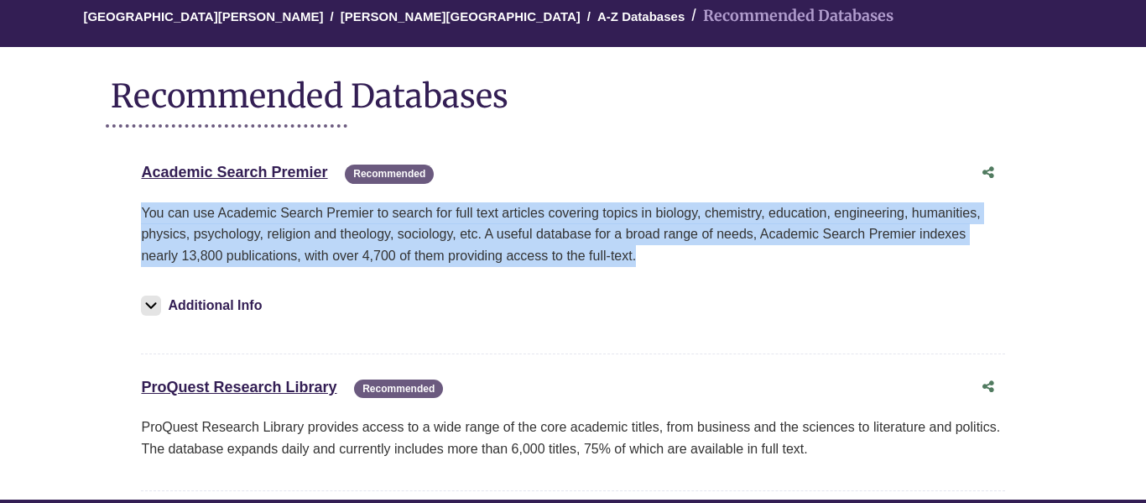
click at [258, 213] on p "You can use Academic Search Premier to search for full text articles covering t…" at bounding box center [572, 234] width 863 height 65
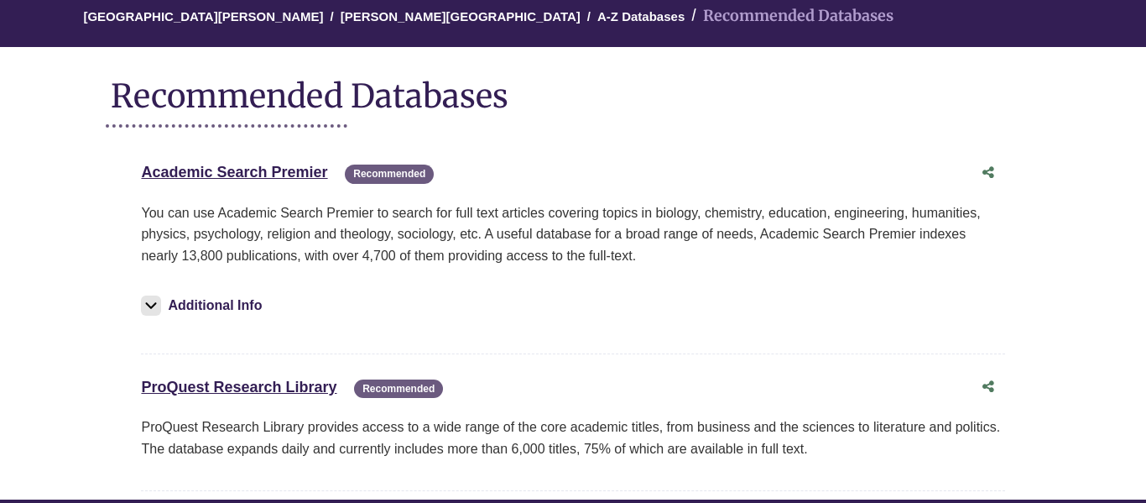
click at [258, 213] on p "You can use Academic Search Premier to search for full text articles covering t…" at bounding box center [572, 234] width 863 height 65
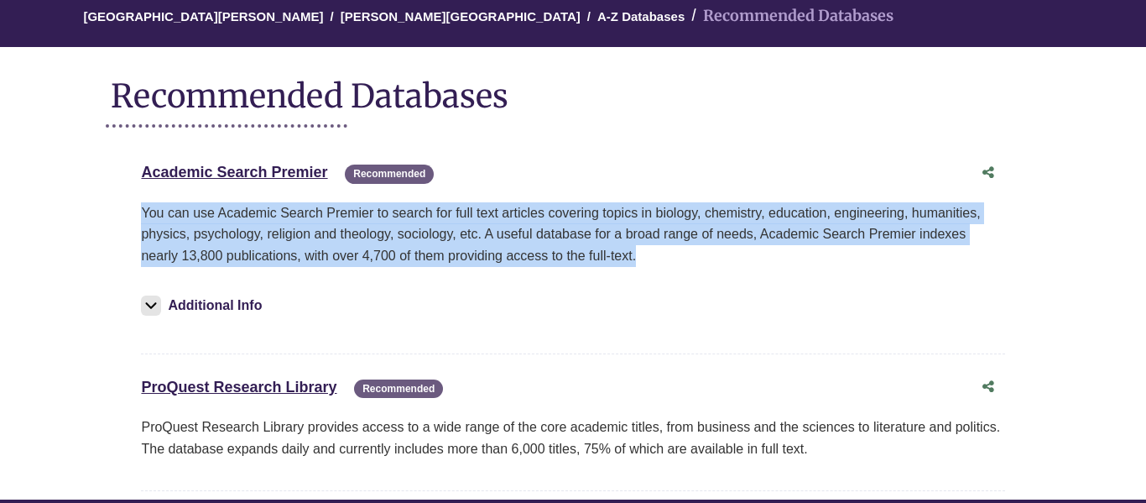
click at [258, 213] on p "You can use Academic Search Premier to search for full text articles covering t…" at bounding box center [572, 234] width 863 height 65
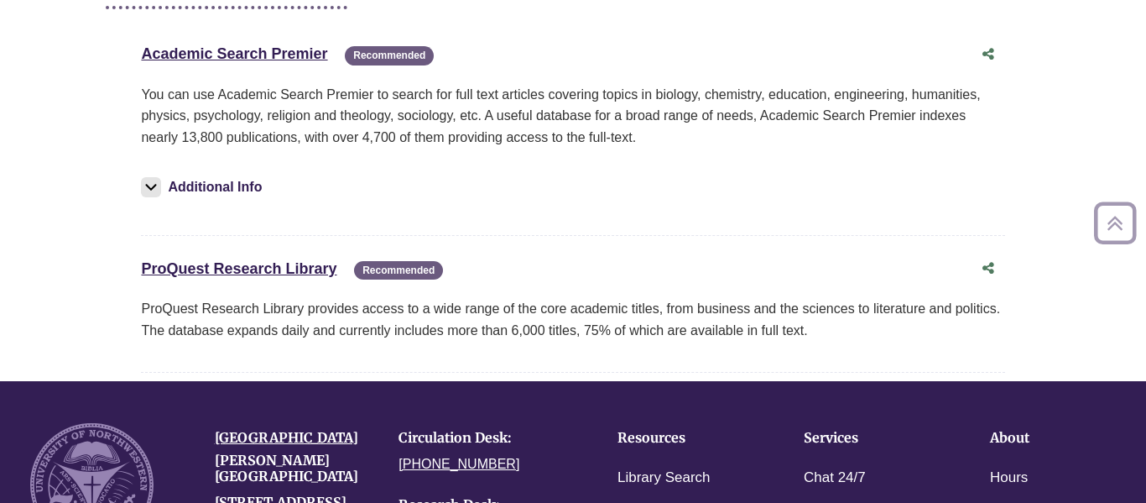
scroll to position [272, 0]
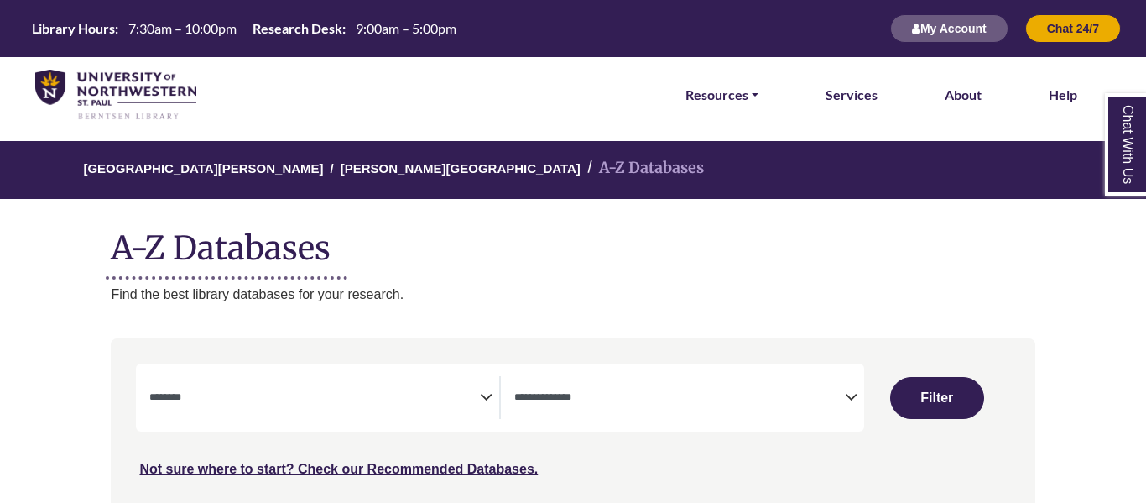
select select "Database Subject Filter"
select select "Database Types Filter"
select select "Database Subject Filter"
select select "Database Types Filter"
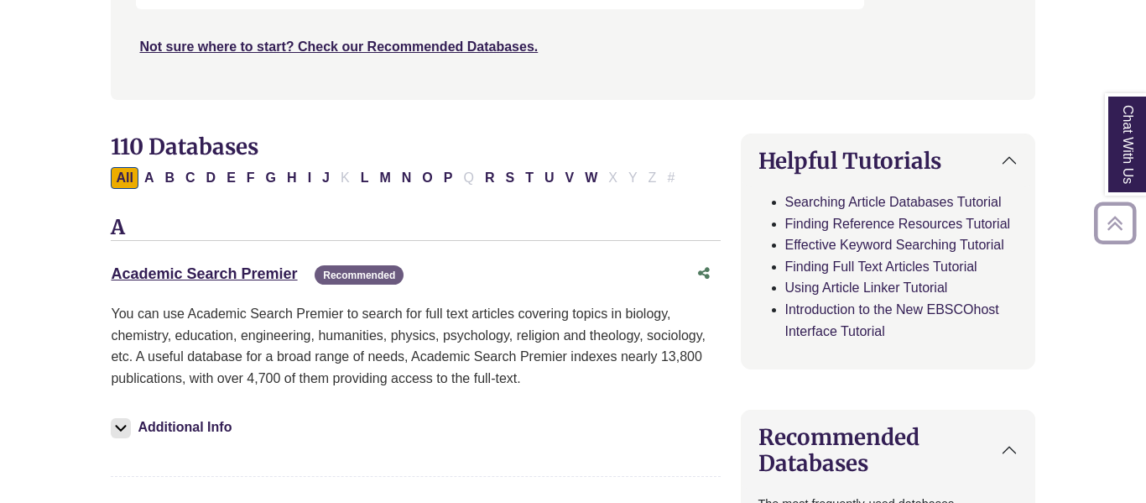
scroll to position [424, 0]
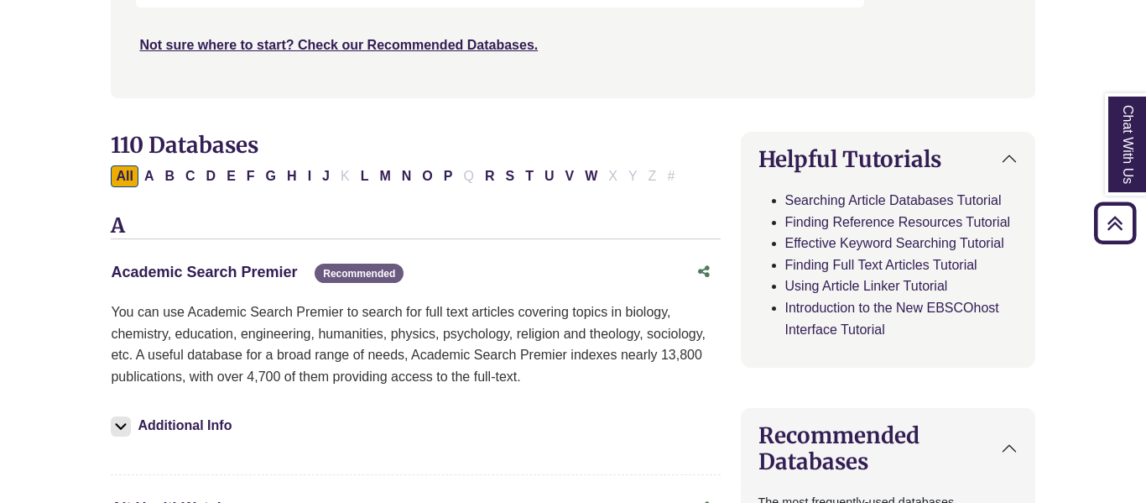
click at [274, 263] on link "Academic Search Premier This link opens in a new window" at bounding box center [204, 271] width 186 height 17
